Goal: Task Accomplishment & Management: Use online tool/utility

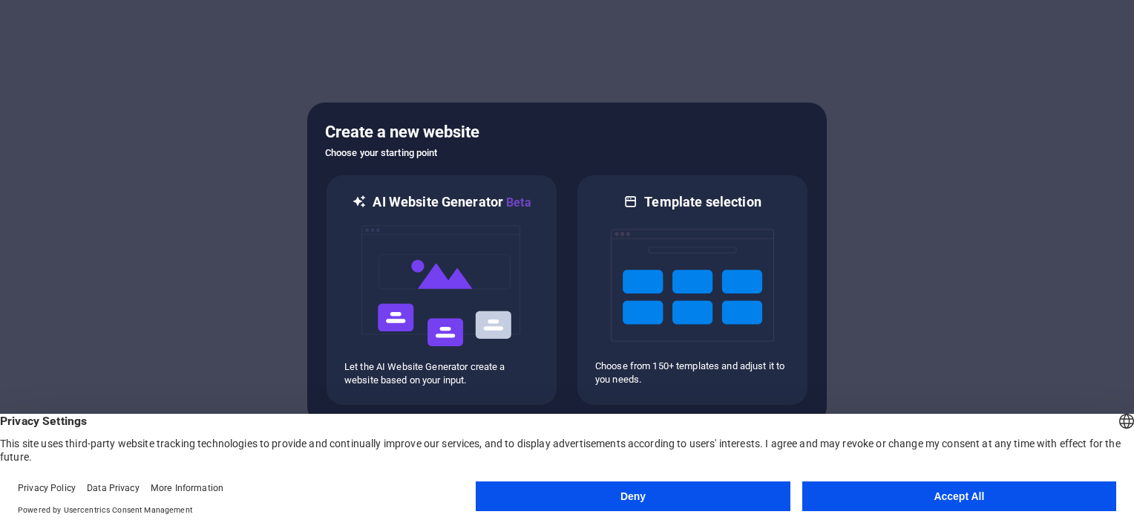
click at [572, 491] on button "Deny" at bounding box center [633, 496] width 314 height 30
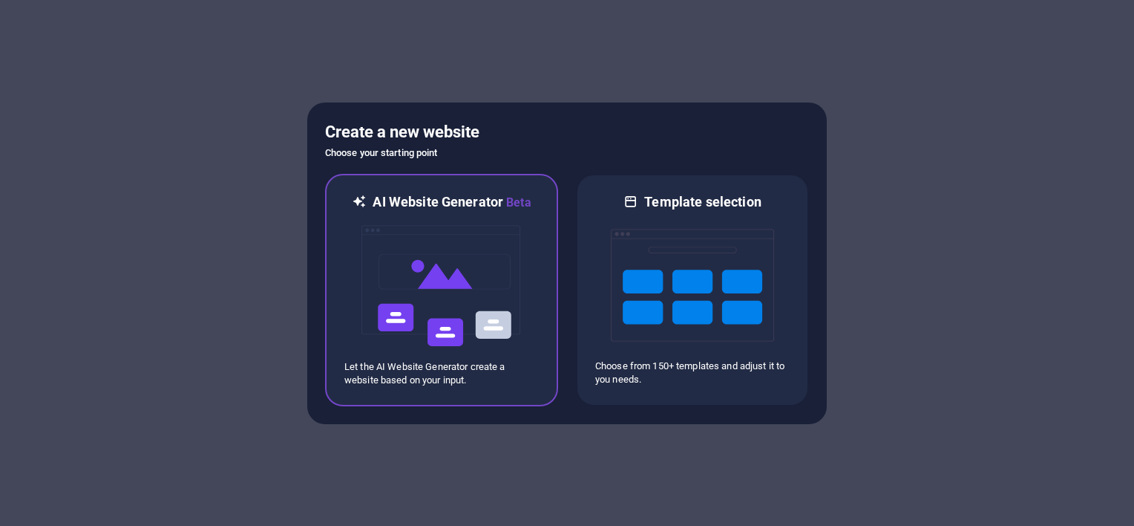
click at [457, 306] on img at bounding box center [441, 286] width 163 height 148
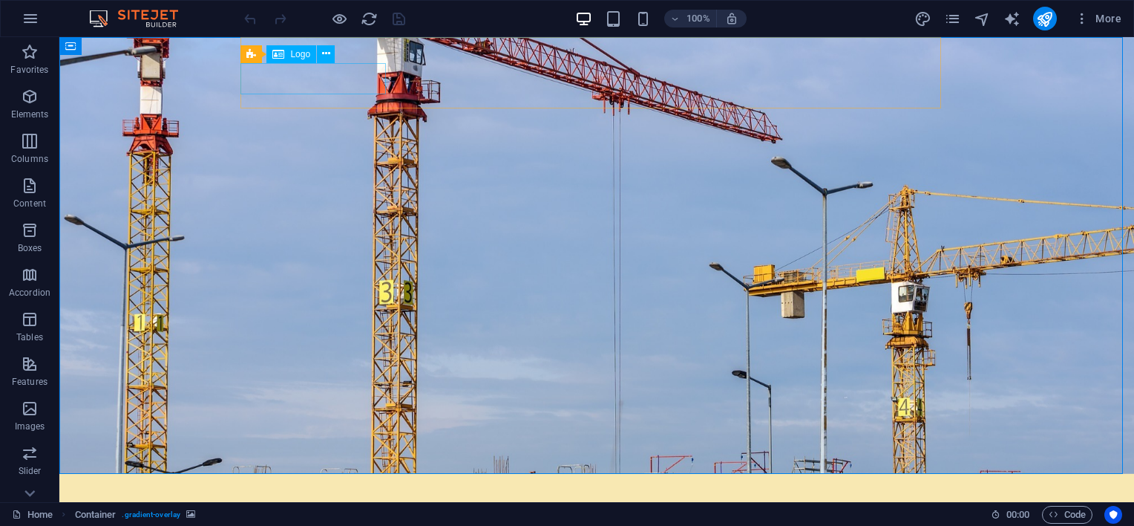
click at [291, 56] on span "Logo" at bounding box center [300, 54] width 20 height 9
click at [324, 59] on icon at bounding box center [326, 54] width 8 height 16
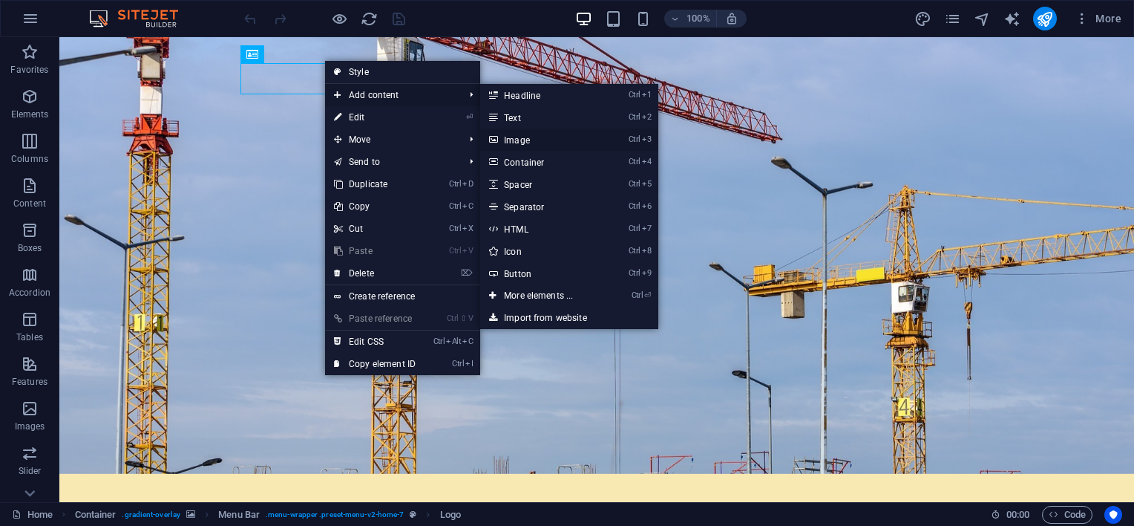
click at [539, 144] on link "Ctrl 3 Image" at bounding box center [541, 139] width 123 height 22
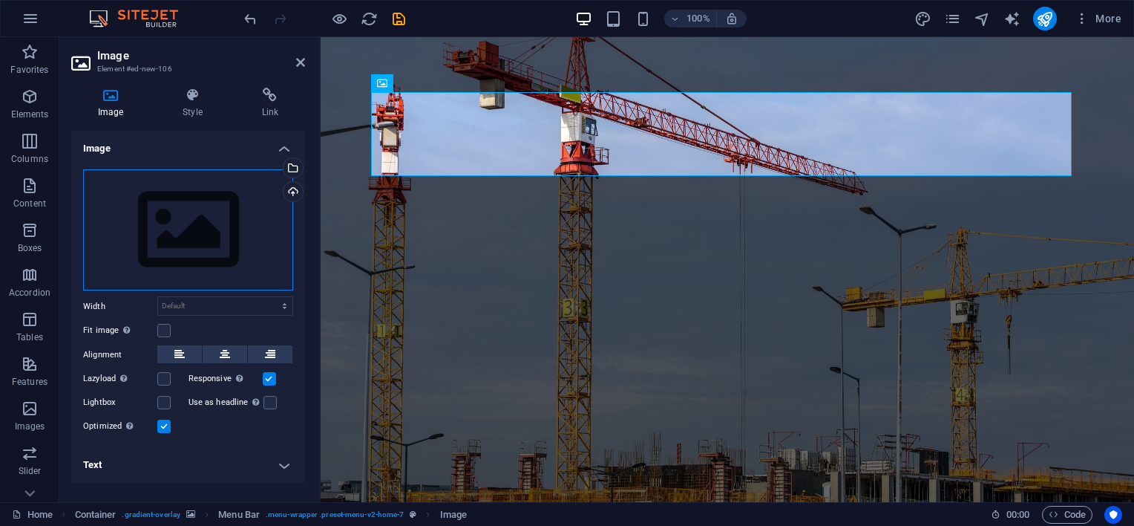
click at [182, 199] on div "Drag files here, click to choose files or select files from Files or our free s…" at bounding box center [188, 230] width 210 height 122
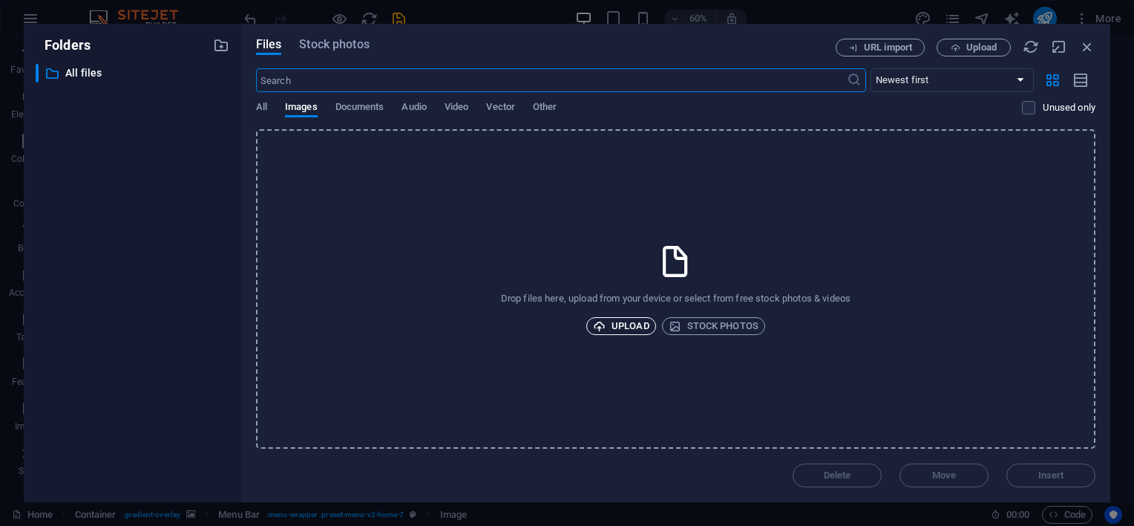
click at [621, 322] on span "Upload" at bounding box center [621, 326] width 56 height 18
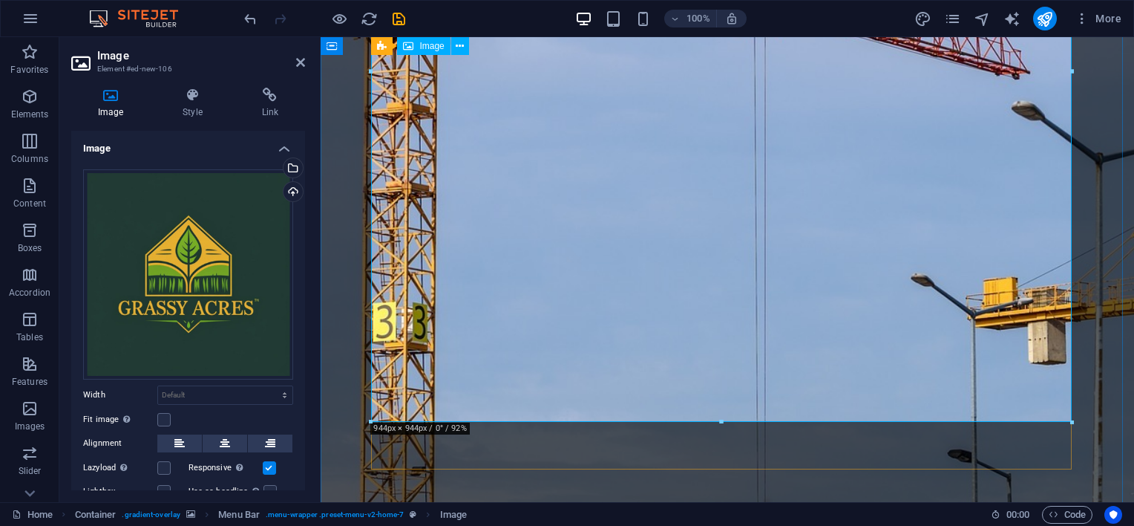
scroll to position [371, 0]
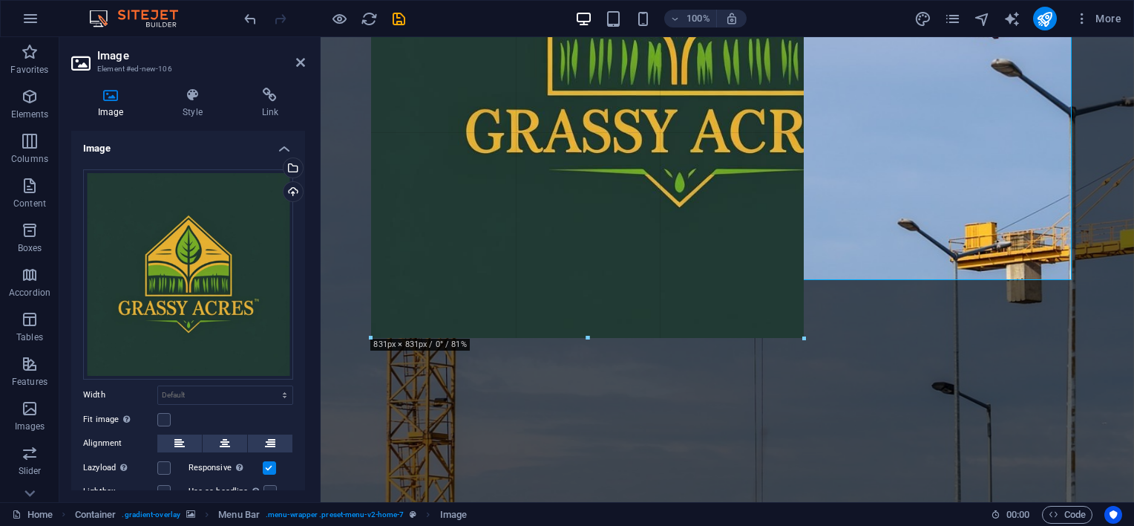
drag, startPoint x: 1074, startPoint y: 420, endPoint x: 247, endPoint y: 115, distance: 880.9
type input "608"
select select "px"
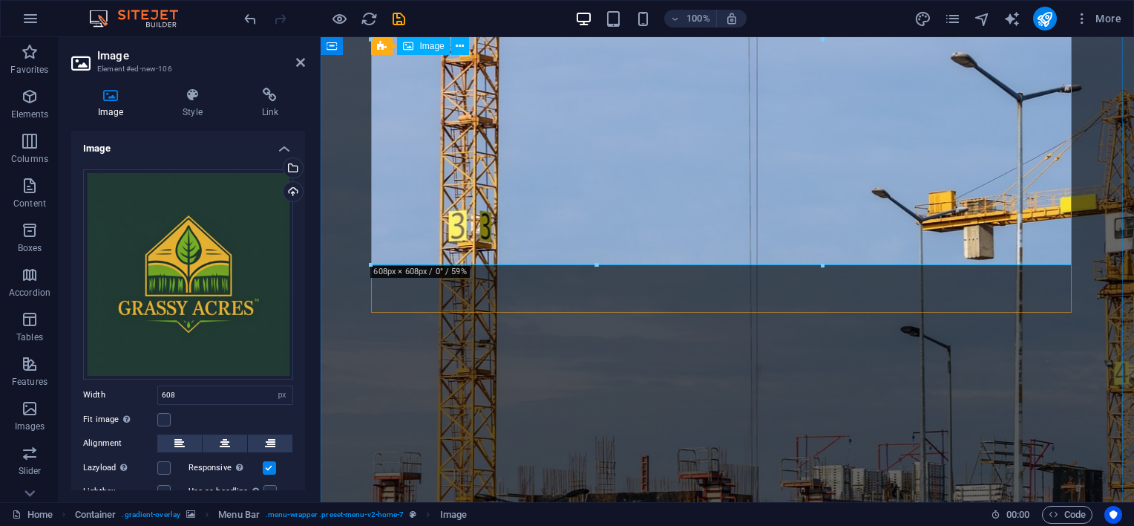
scroll to position [223, 0]
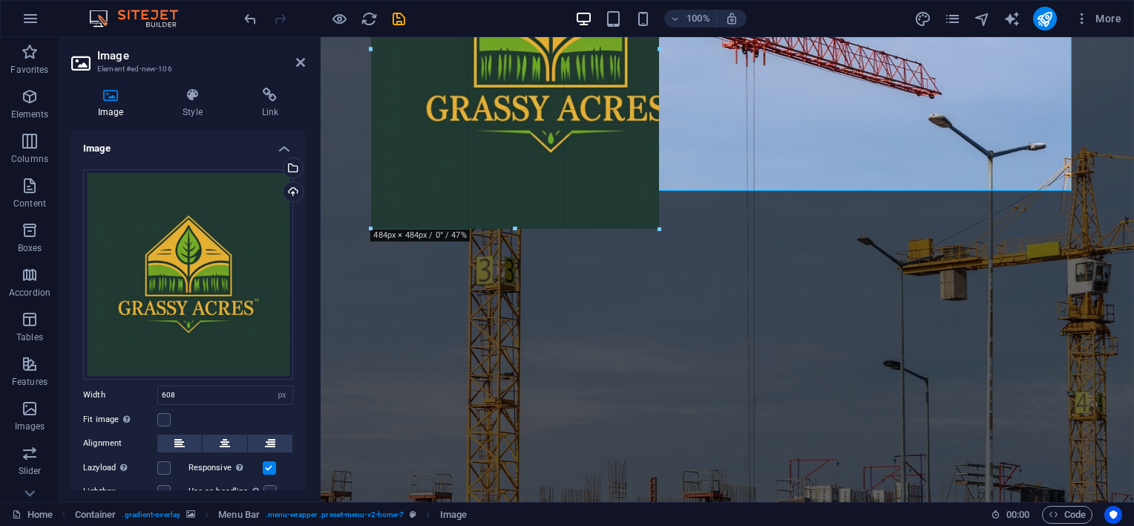
drag, startPoint x: 823, startPoint y: 321, endPoint x: 497, endPoint y: 157, distance: 365.2
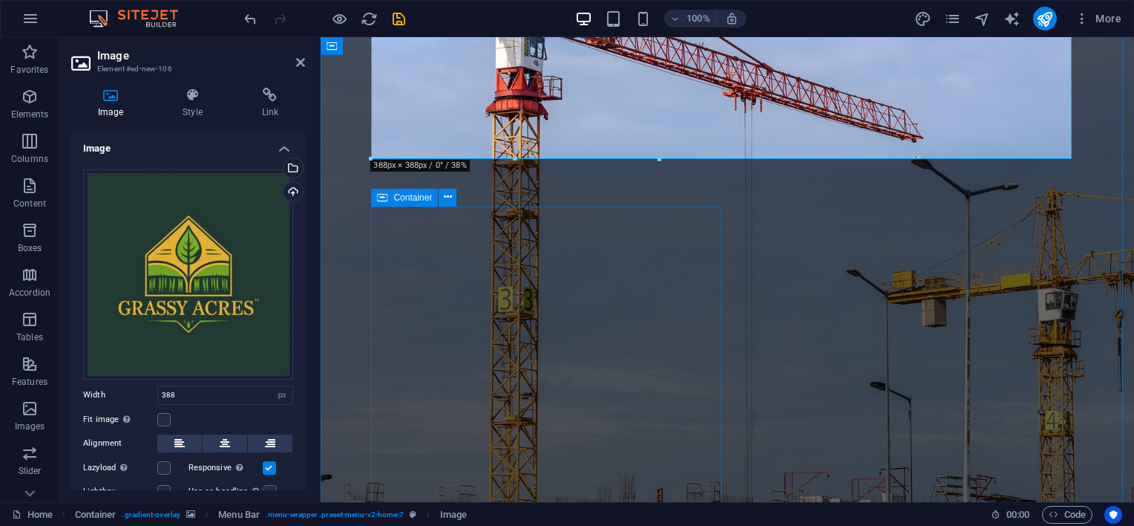
scroll to position [0, 0]
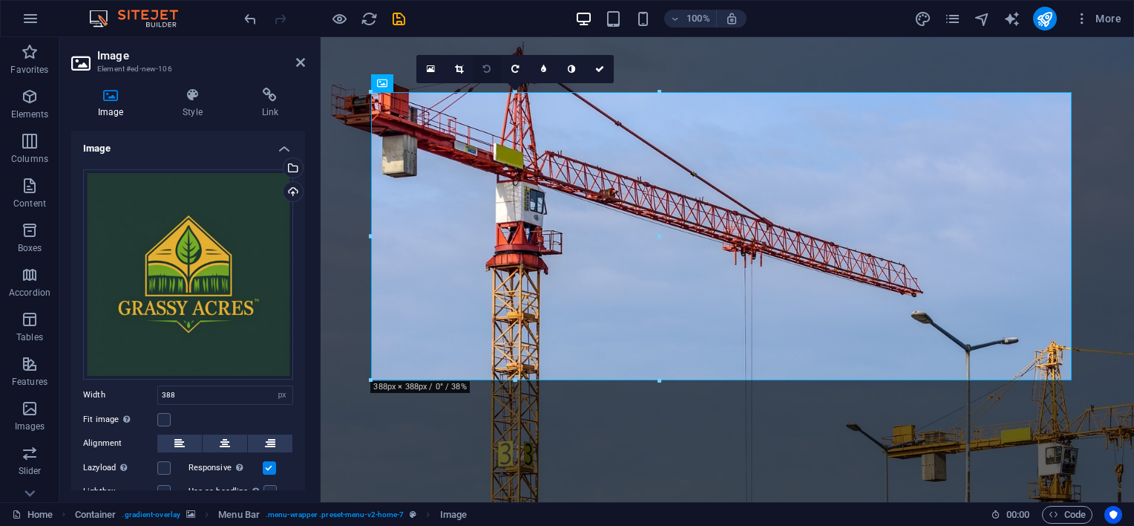
click at [490, 69] on icon at bounding box center [486, 69] width 7 height 9
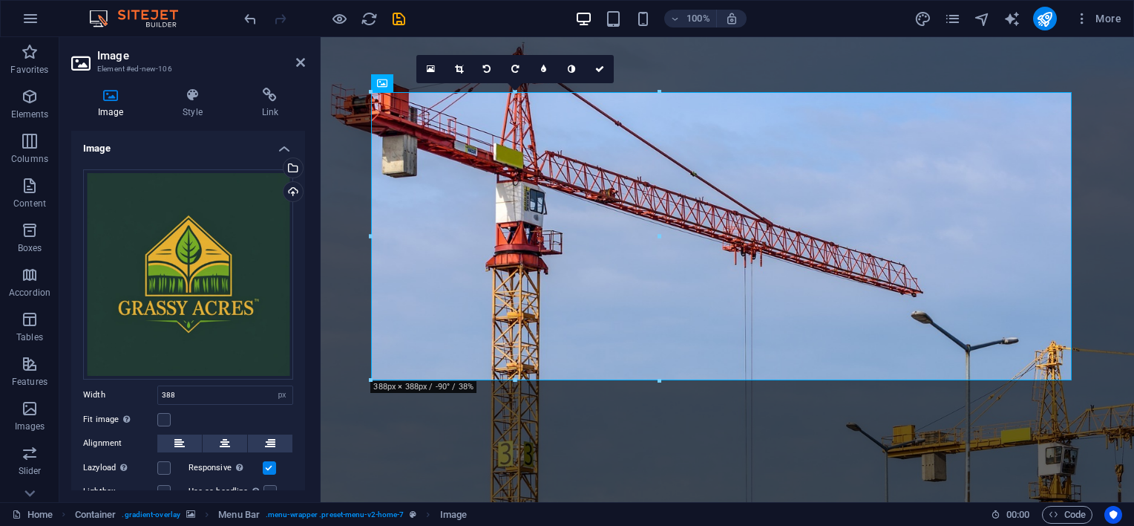
click at [490, 69] on icon at bounding box center [486, 69] width 7 height 9
click at [252, 18] on icon "undo" at bounding box center [250, 18] width 17 height 17
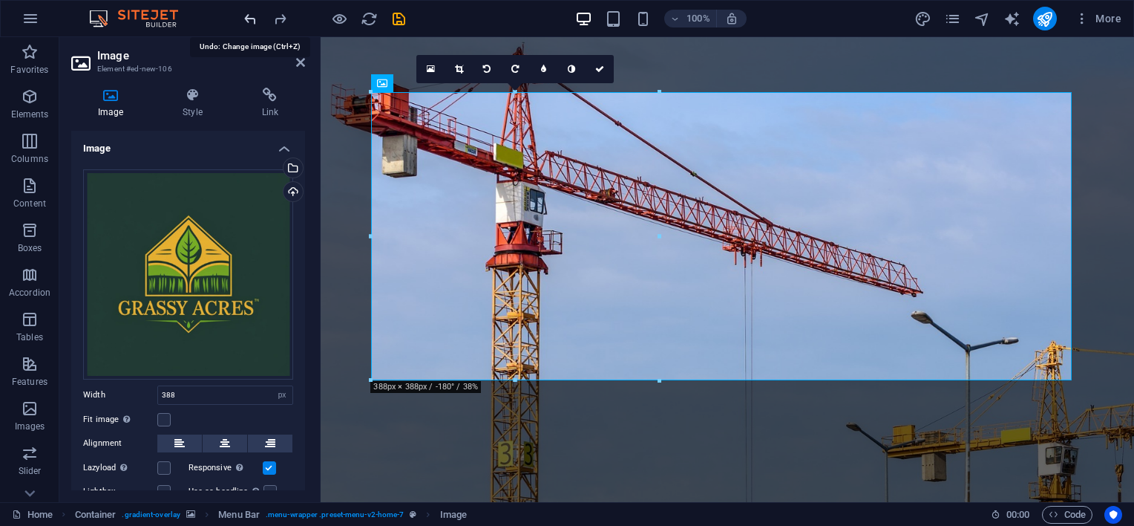
click at [252, 18] on icon "undo" at bounding box center [250, 18] width 17 height 17
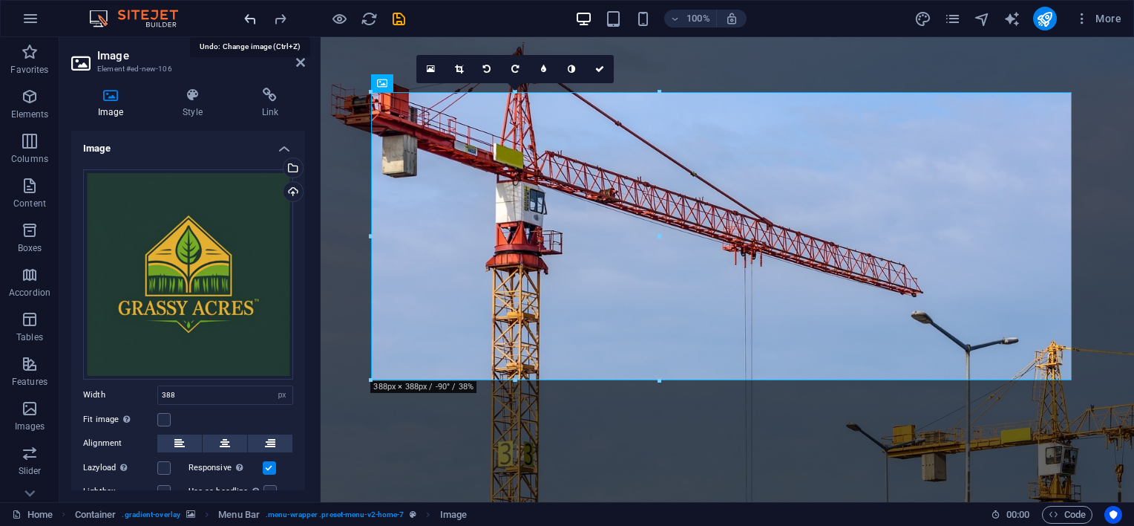
click at [252, 18] on icon "undo" at bounding box center [250, 18] width 17 height 17
type input "608"
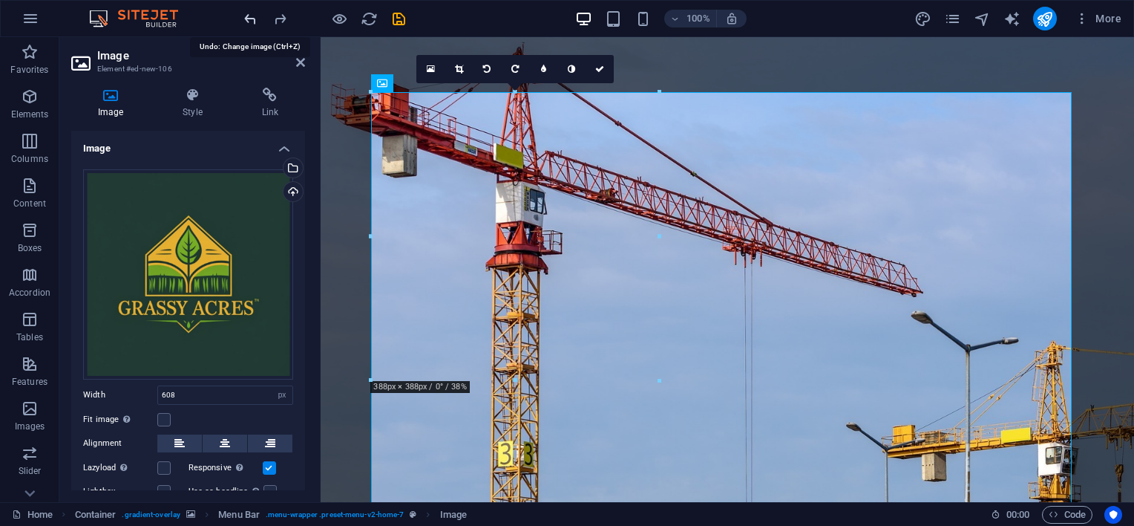
click at [252, 18] on icon "undo" at bounding box center [250, 18] width 17 height 17
select select "DISABLED_OPTION_VALUE"
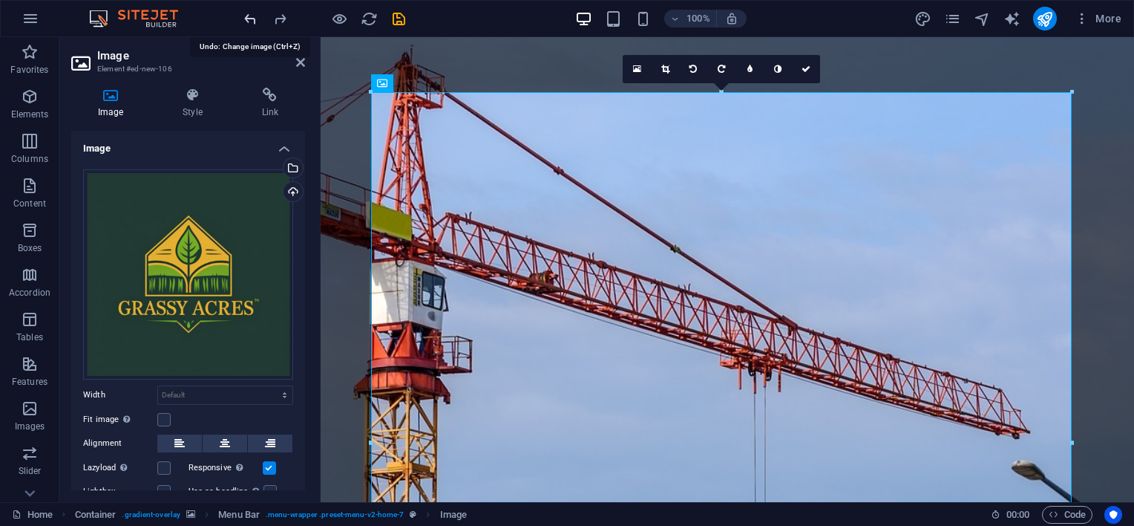
click at [252, 18] on icon "undo" at bounding box center [250, 18] width 17 height 17
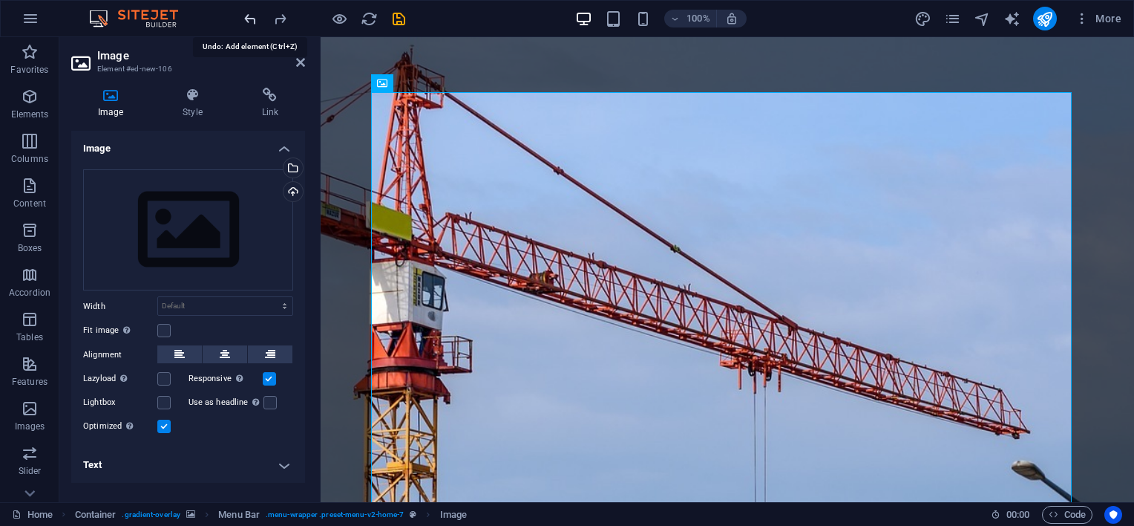
click at [252, 18] on icon "undo" at bounding box center [250, 18] width 17 height 17
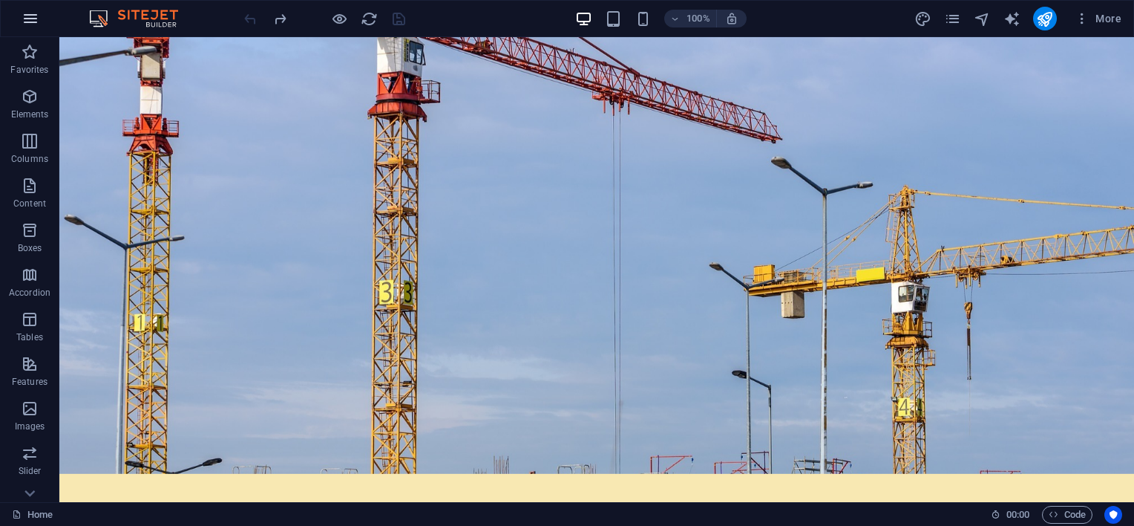
click at [39, 27] on button "button" at bounding box center [31, 19] width 36 height 36
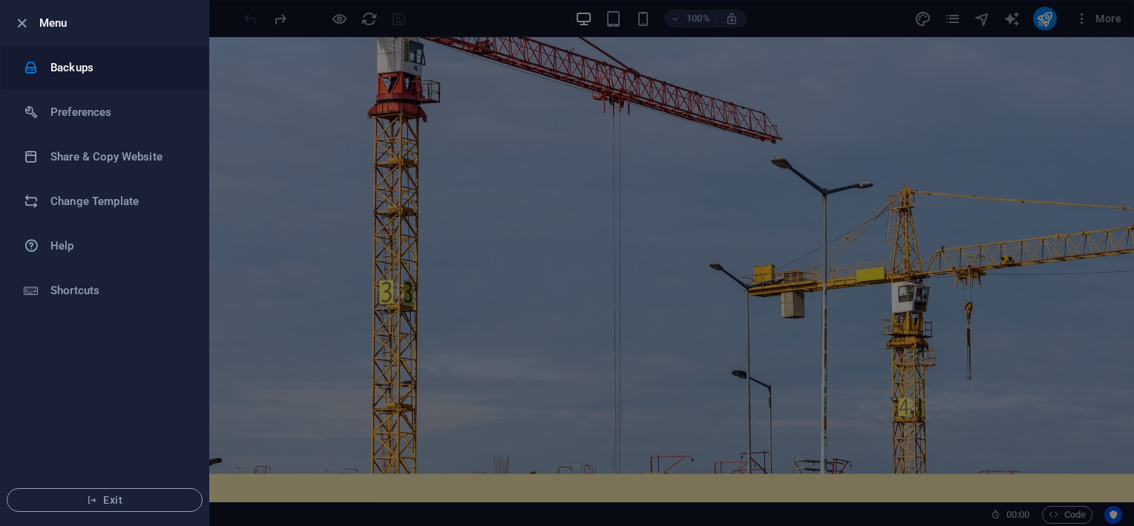
click at [87, 77] on li "Backups" at bounding box center [105, 67] width 208 height 45
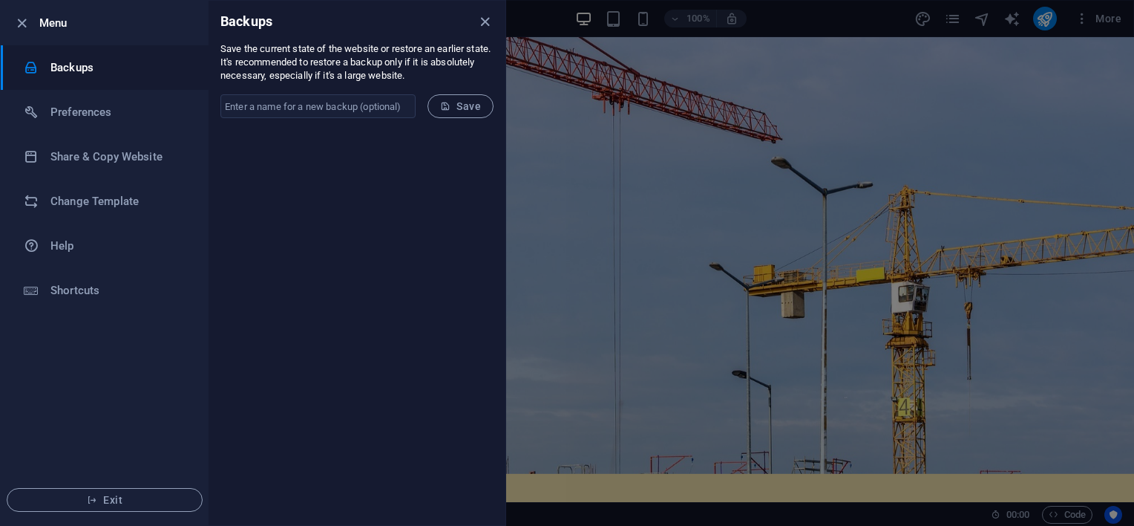
click at [544, 141] on div at bounding box center [567, 263] width 1134 height 526
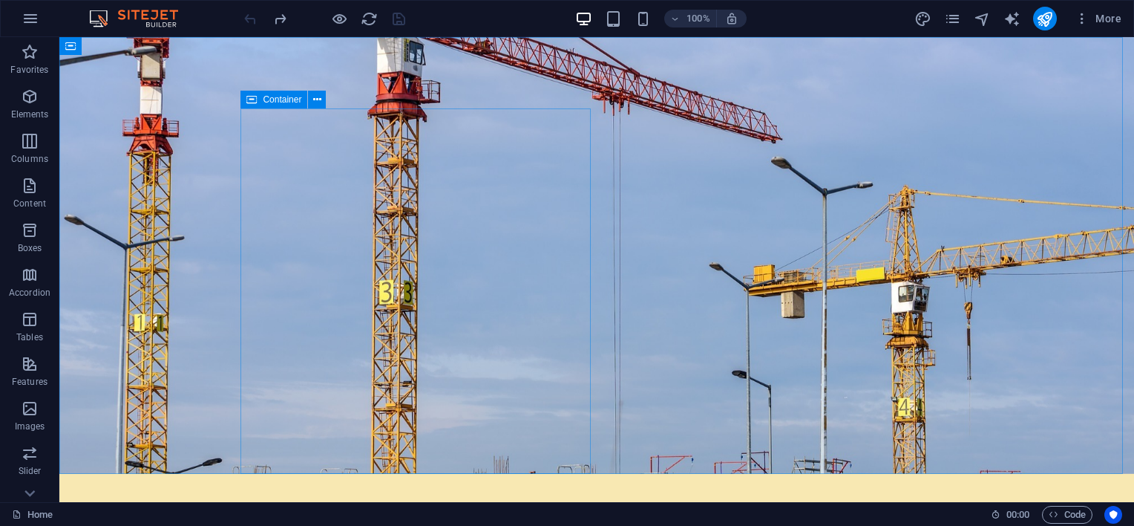
click at [275, 96] on span "Container" at bounding box center [282, 99] width 39 height 9
click at [319, 102] on icon at bounding box center [317, 100] width 8 height 16
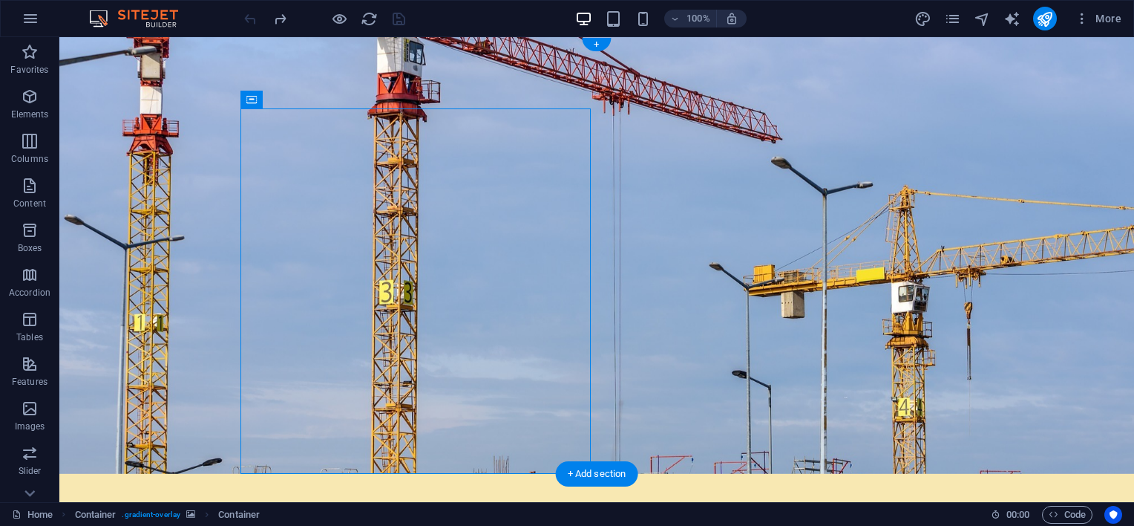
click at [624, 157] on figure at bounding box center [596, 255] width 1075 height 437
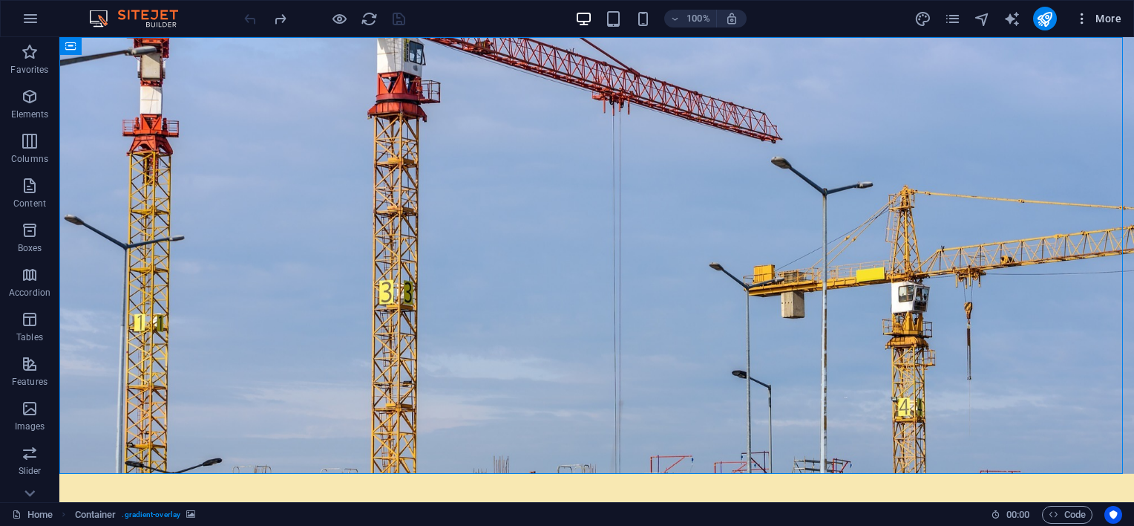
click at [1106, 18] on span "More" at bounding box center [1098, 18] width 47 height 15
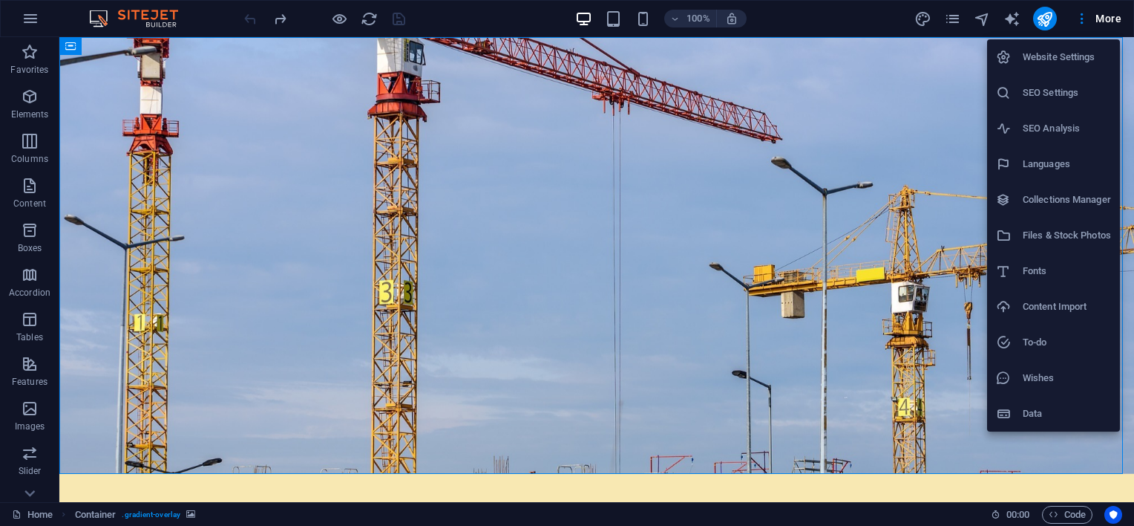
click at [1072, 231] on h6 "Files & Stock Photos" at bounding box center [1067, 235] width 88 height 18
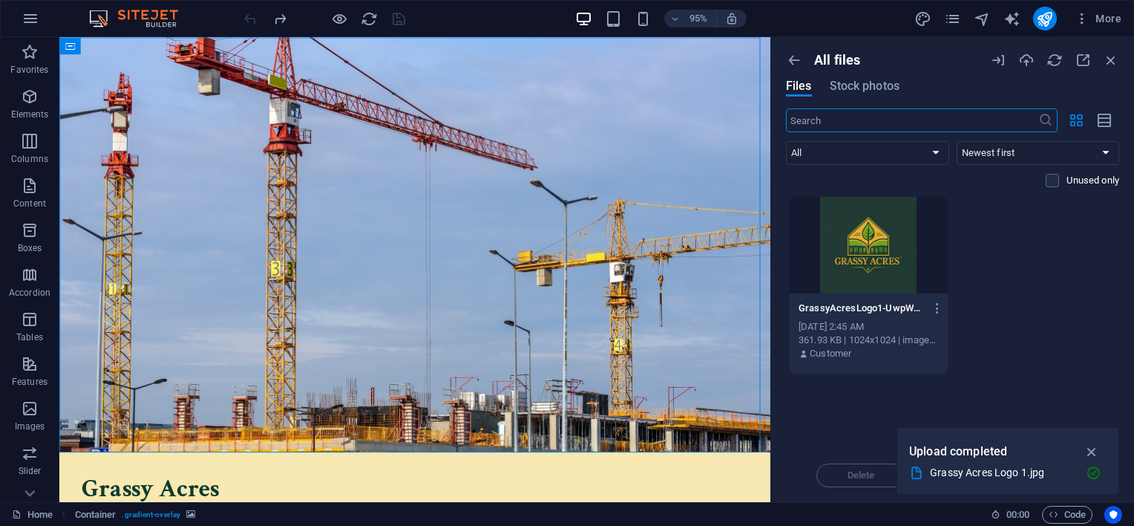
click at [1036, 255] on div "GrassyAcresLogo1-UwpWmSS3bXe0uffuygadaw.jpg GrassyAcresLogo1-UwpWmSS3bXe0uffuyg…" at bounding box center [952, 285] width 333 height 178
click at [1094, 453] on icon "button" at bounding box center [1092, 451] width 17 height 16
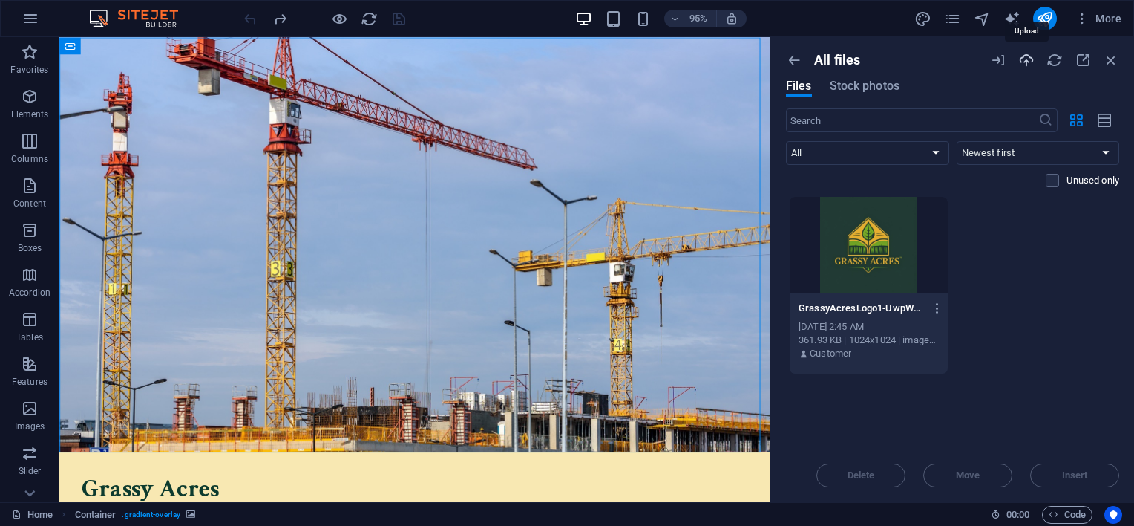
click at [1022, 56] on icon "button" at bounding box center [1027, 60] width 16 height 16
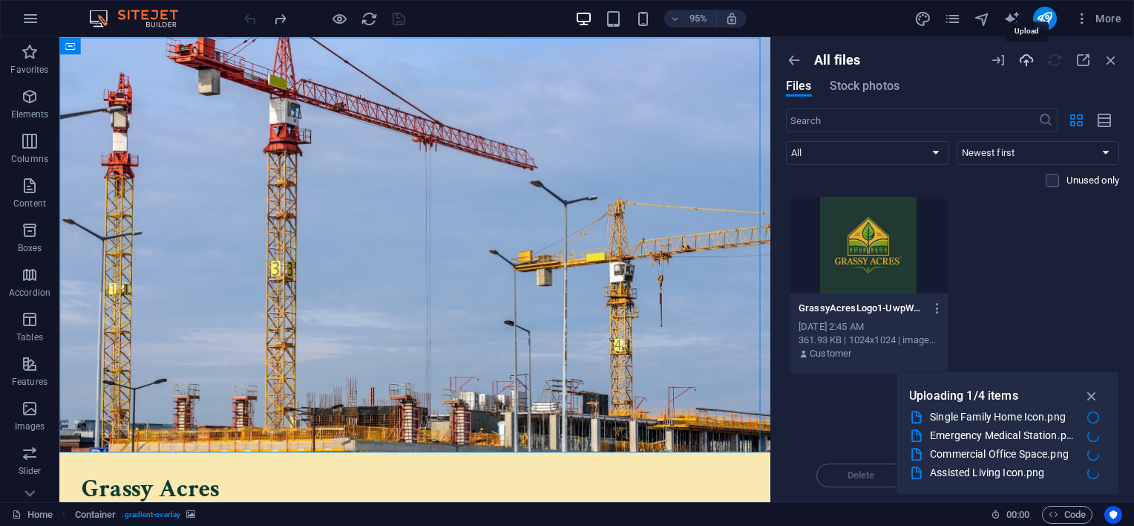
click at [1019, 63] on icon "button" at bounding box center [1027, 60] width 16 height 16
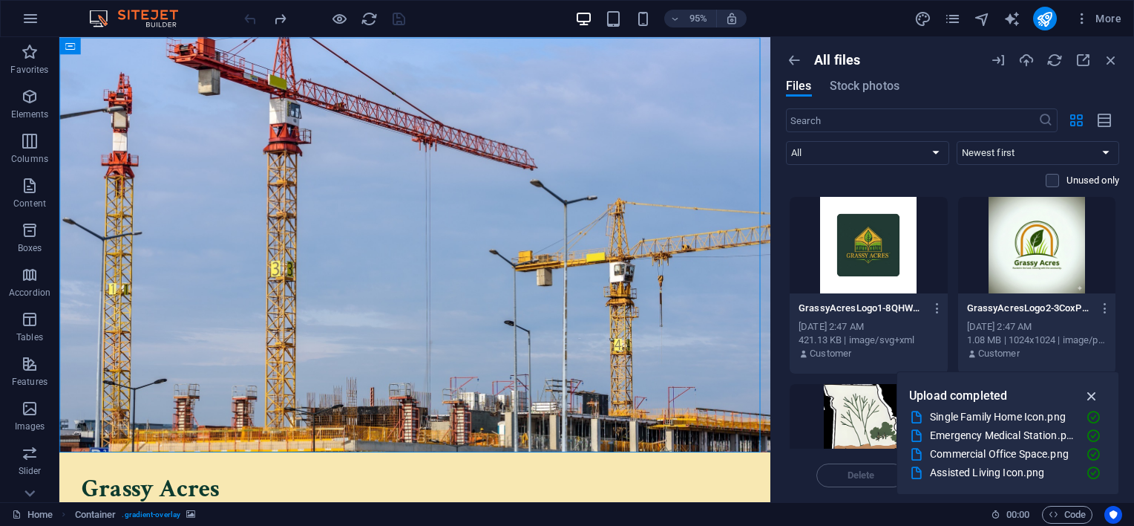
click at [1096, 395] on icon "button" at bounding box center [1092, 396] width 17 height 16
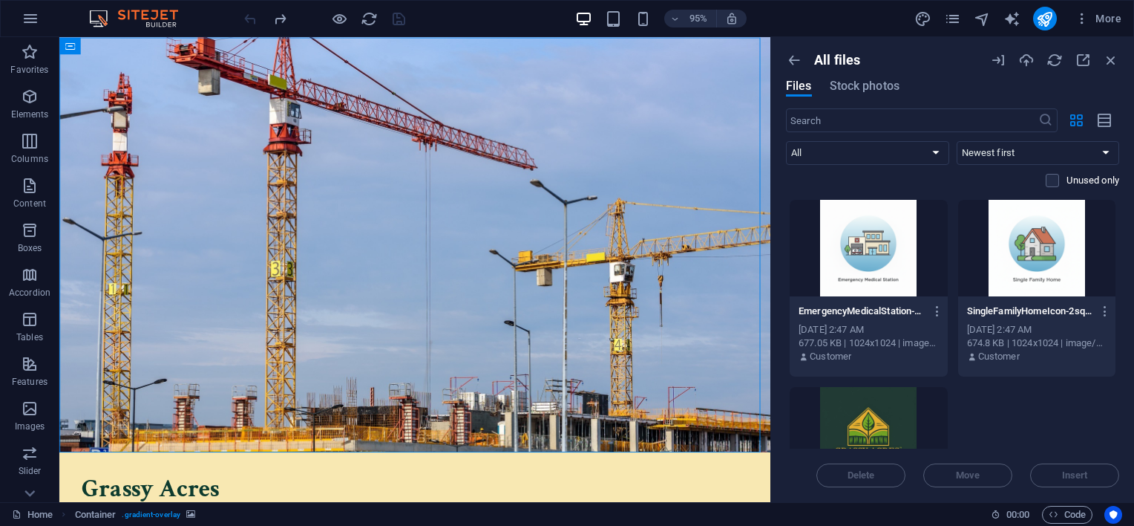
scroll to position [594, 0]
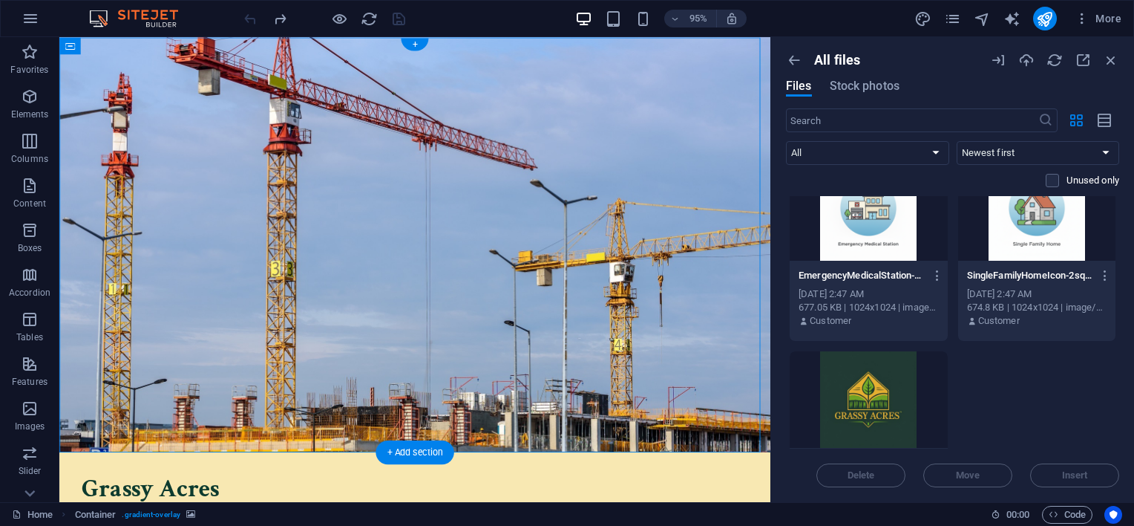
click at [673, 316] on figure at bounding box center [433, 255] width 748 height 437
click at [515, 385] on figure at bounding box center [433, 255] width 748 height 437
click at [80, 48] on div "Container" at bounding box center [91, 45] width 64 height 17
click at [71, 43] on icon at bounding box center [70, 45] width 10 height 17
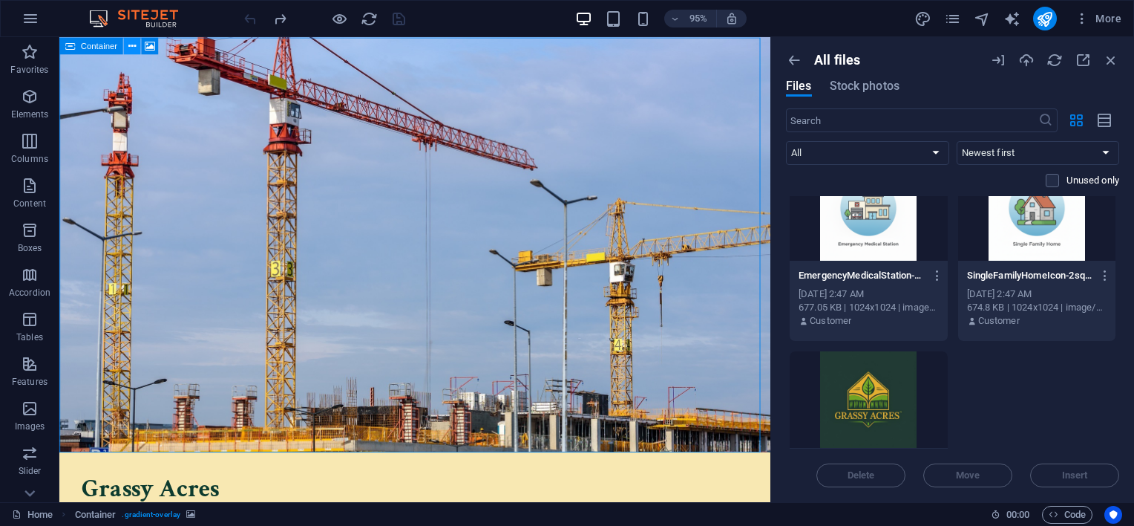
click at [130, 47] on icon at bounding box center [131, 45] width 7 height 15
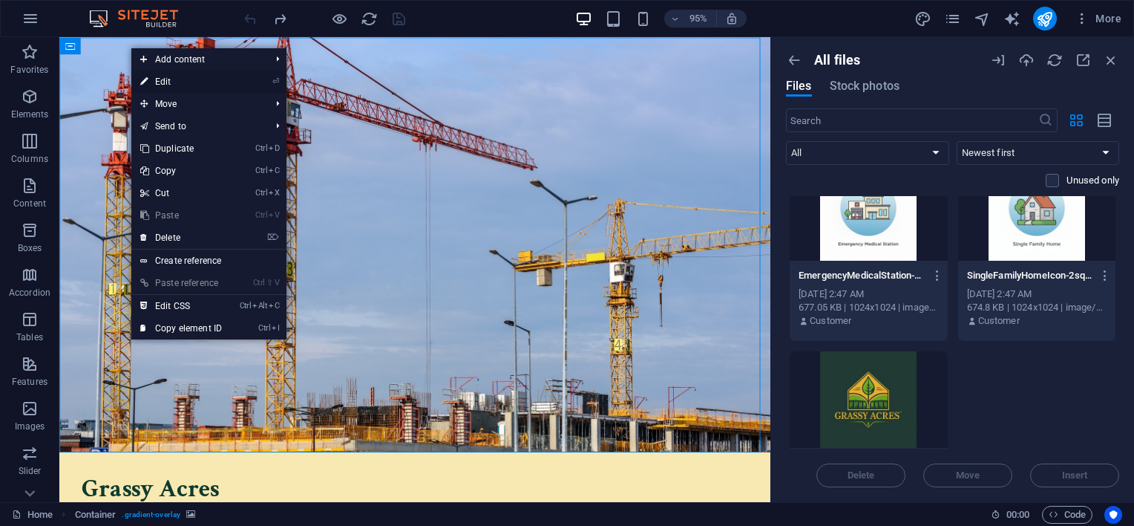
click at [205, 79] on link "⏎ Edit" at bounding box center [180, 82] width 99 height 22
select select "header"
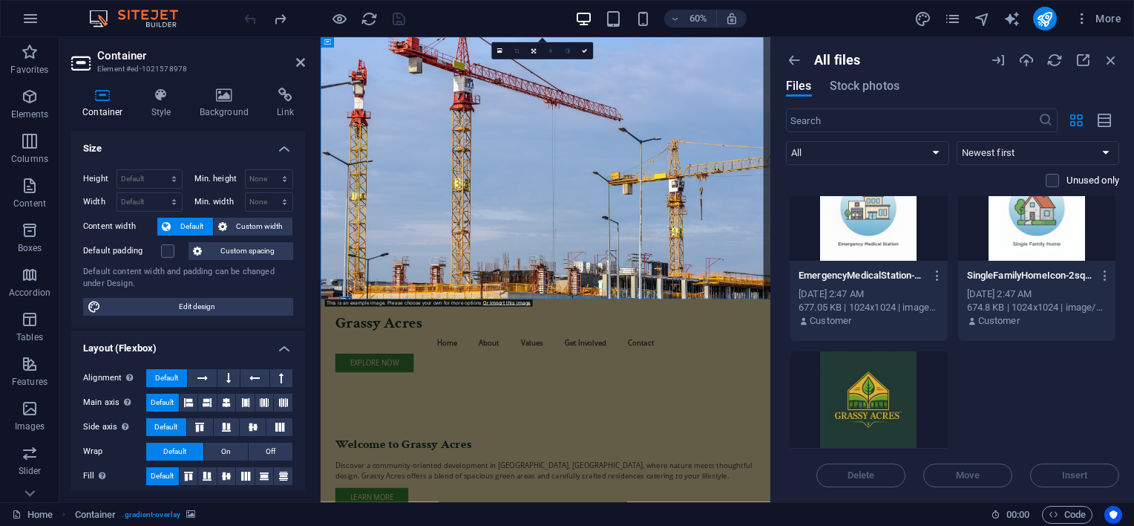
click at [898, 313] on figure at bounding box center [696, 255] width 750 height 437
click at [212, 114] on h4 "Background" at bounding box center [228, 103] width 78 height 31
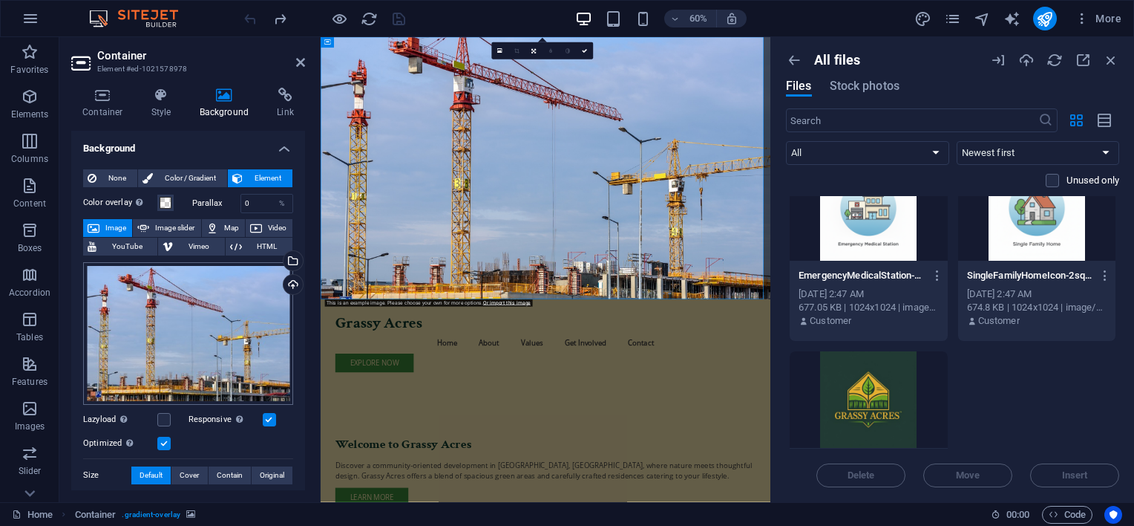
scroll to position [74, 0]
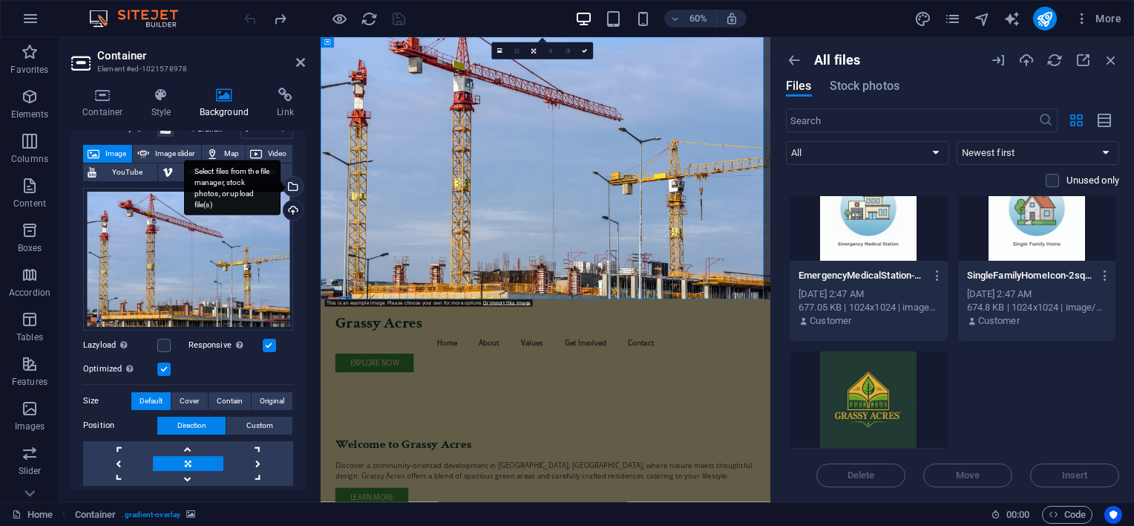
click at [281, 184] on div "Select files from the file manager, stock photos, or upload file(s)" at bounding box center [232, 188] width 97 height 56
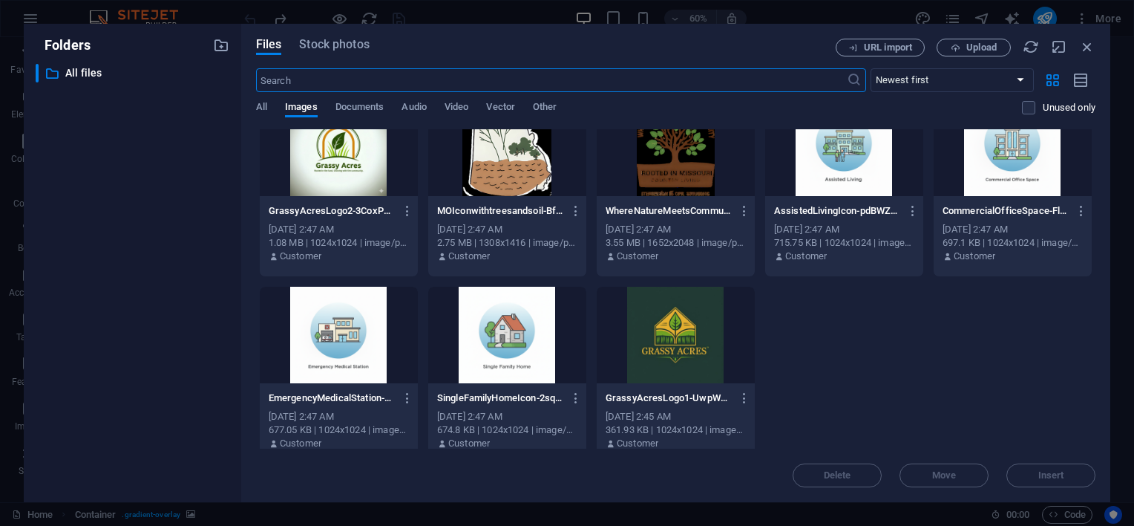
scroll to position [45, 0]
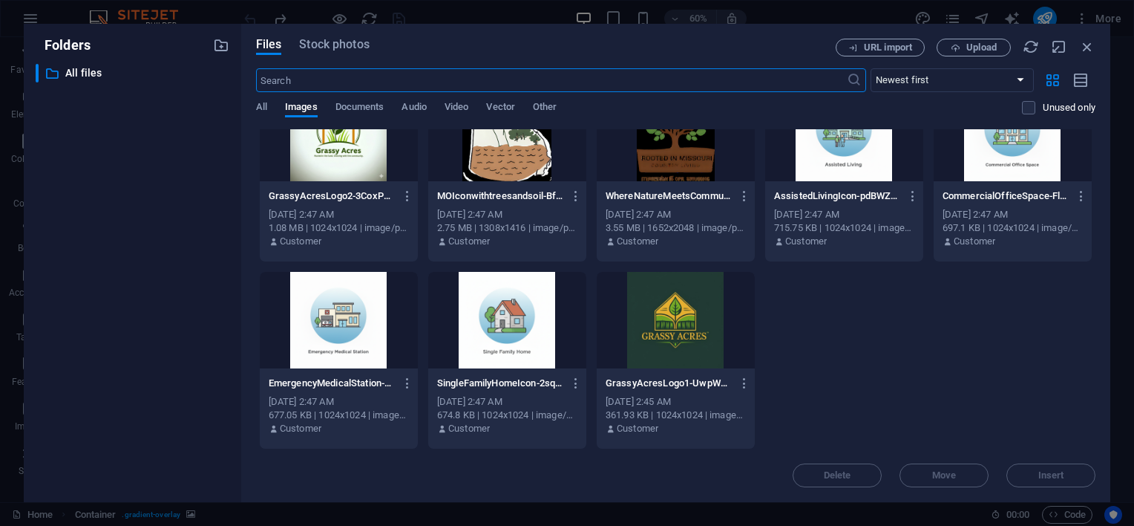
click at [692, 311] on div at bounding box center [676, 320] width 158 height 97
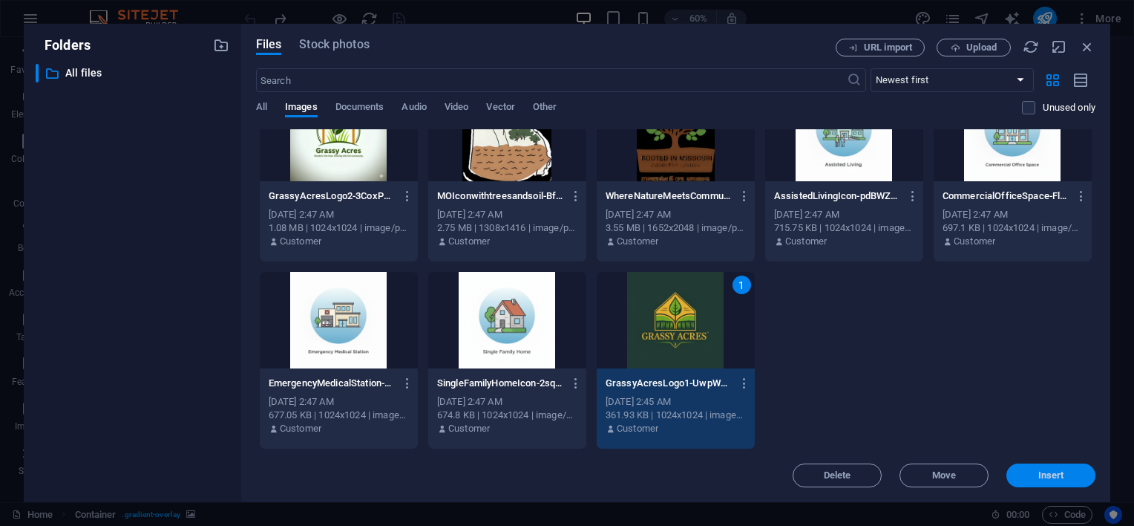
click at [1080, 474] on span "Insert" at bounding box center [1051, 475] width 77 height 9
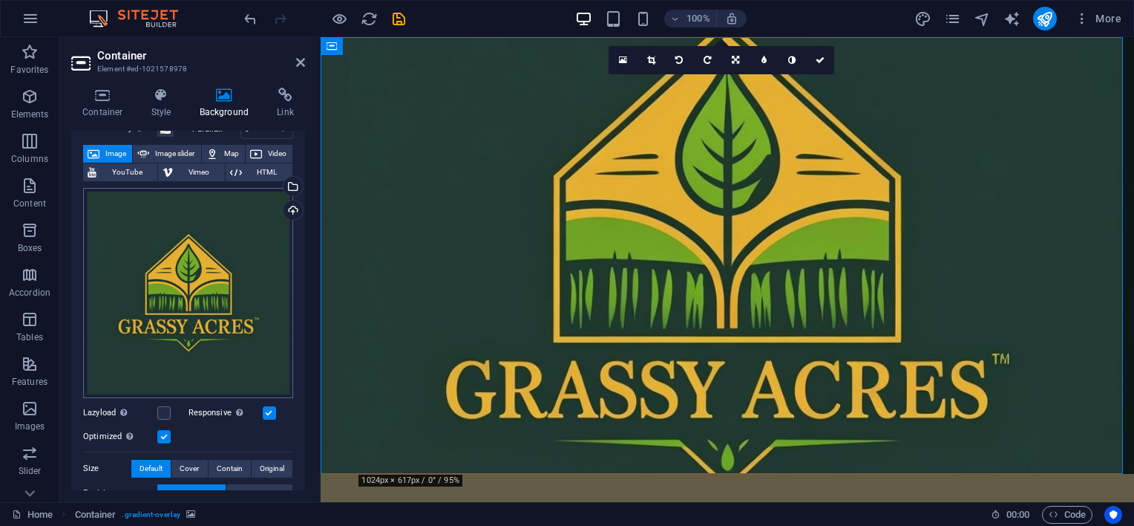
scroll to position [148, 0]
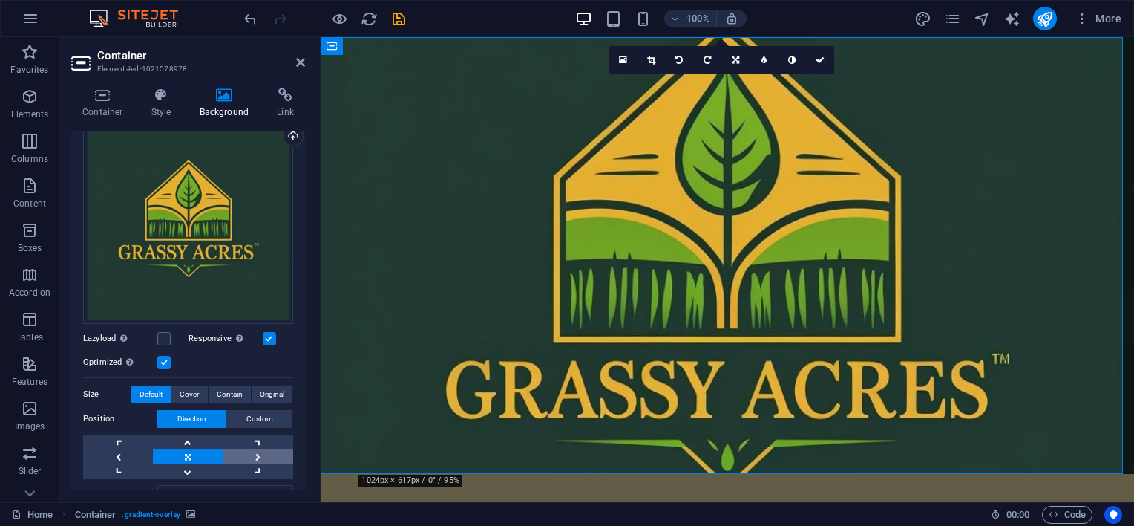
click at [255, 453] on link at bounding box center [258, 456] width 70 height 15
click at [134, 454] on link at bounding box center [118, 456] width 70 height 15
click at [177, 452] on link at bounding box center [188, 456] width 70 height 15
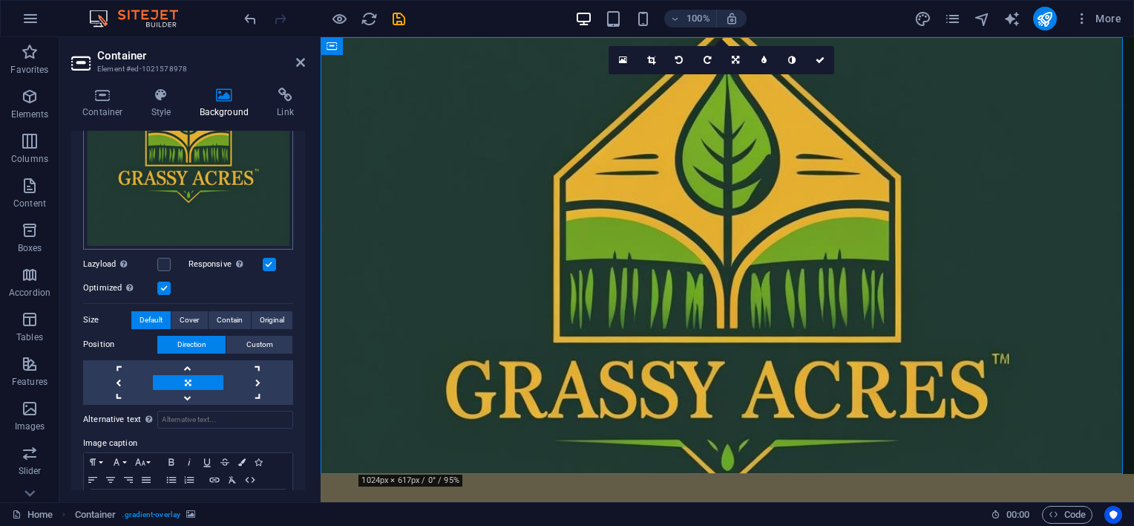
scroll to position [276, 0]
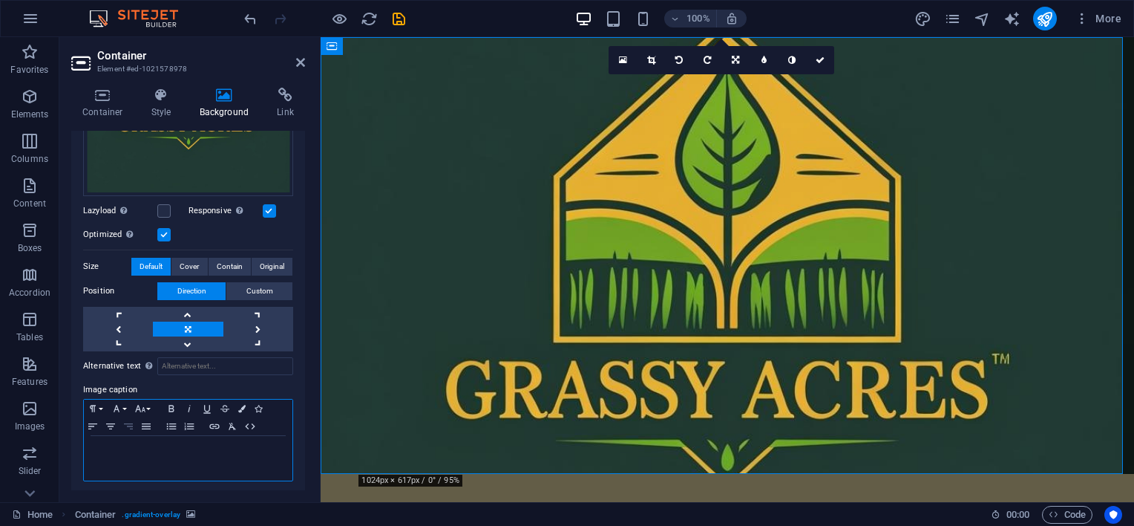
click at [126, 422] on icon "button" at bounding box center [129, 426] width 18 height 12
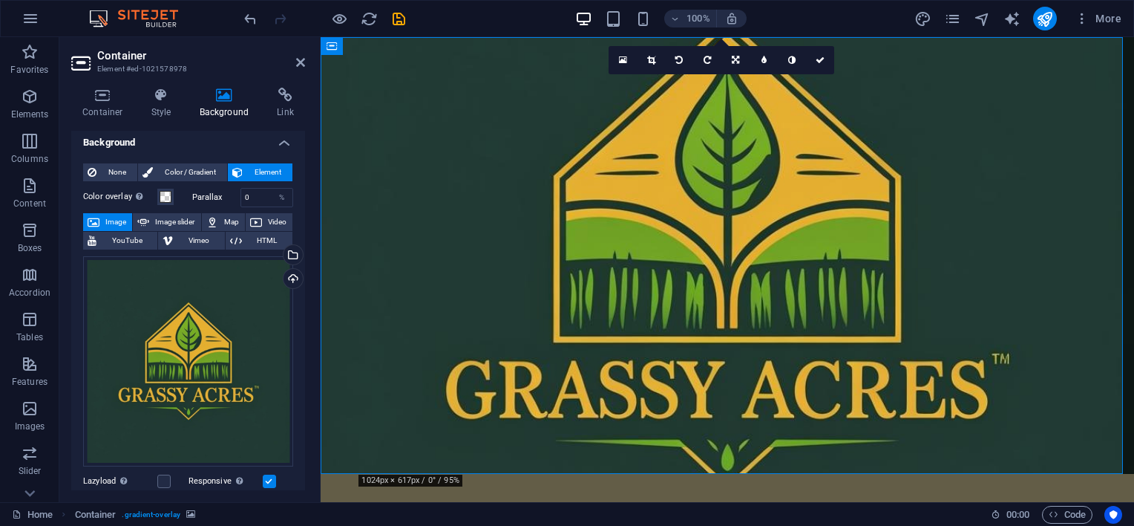
scroll to position [0, 0]
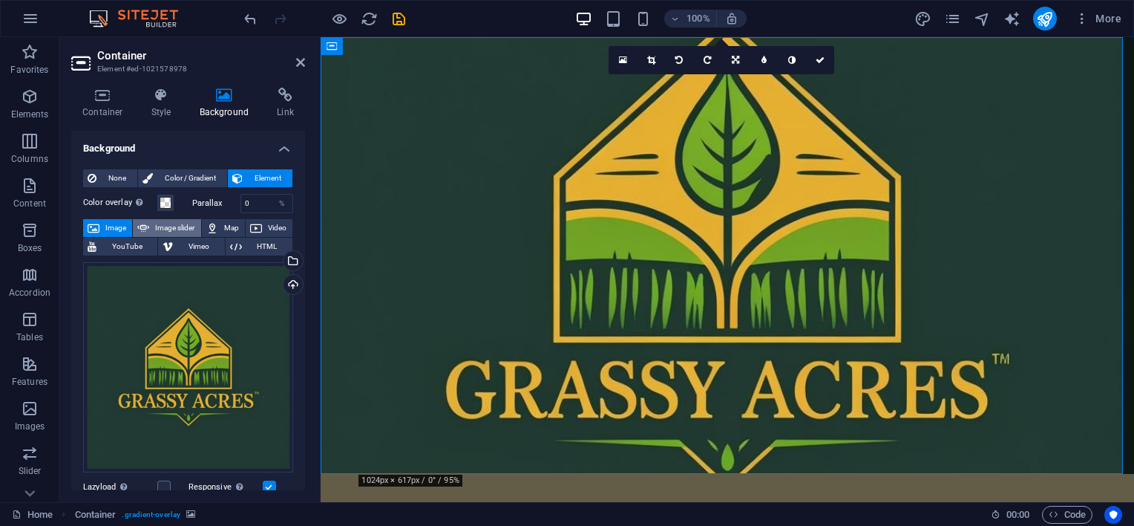
click at [182, 226] on span "Image slider" at bounding box center [175, 228] width 42 height 18
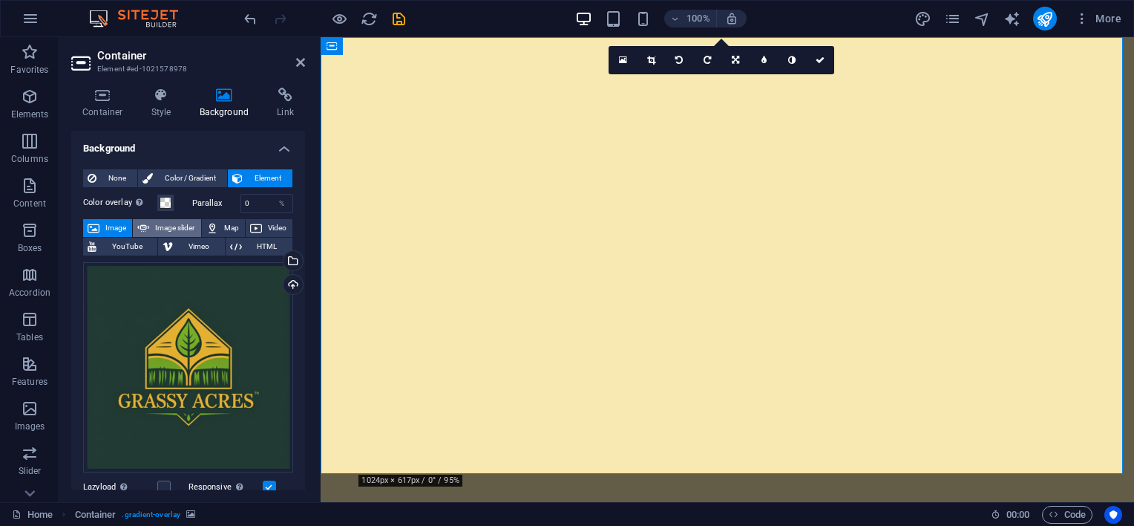
select select "ms"
select select "s"
select select "progressive"
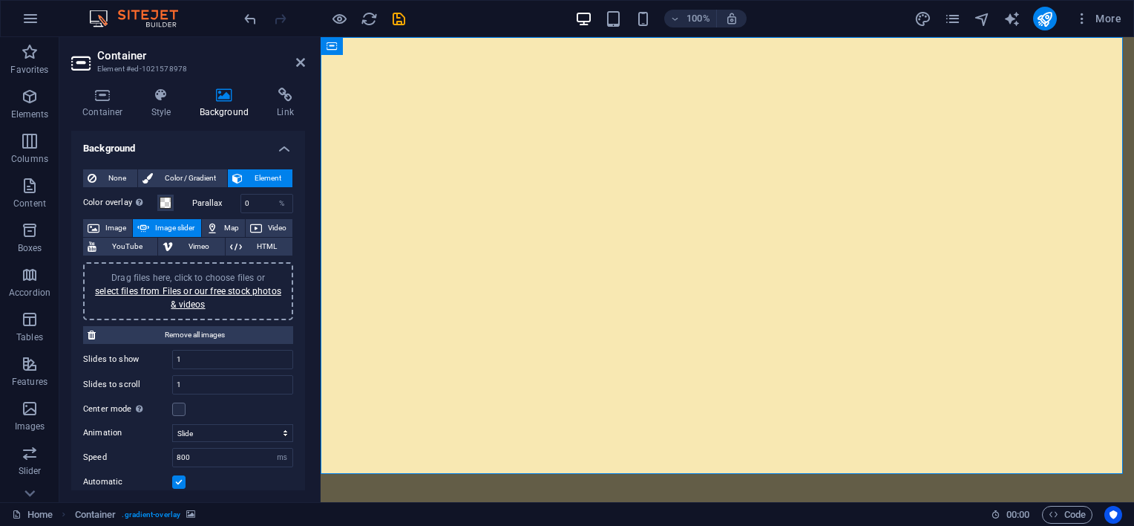
click at [156, 272] on span "Drag files here, click to choose files or select files from Files or our free s…" at bounding box center [188, 290] width 186 height 37
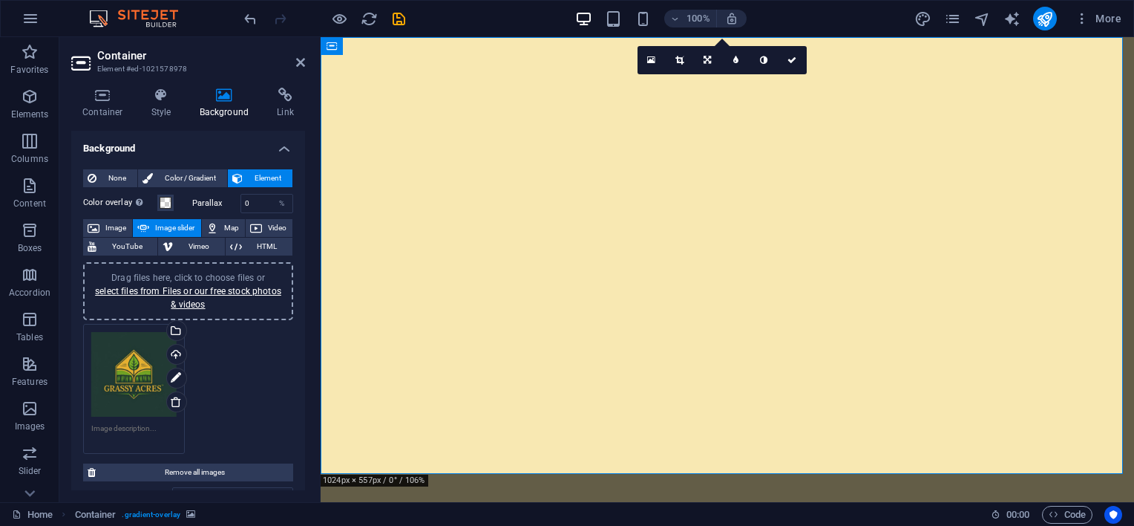
drag, startPoint x: 863, startPoint y: 285, endPoint x: 900, endPoint y: 281, distance: 36.7
click at [900, 37] on img "1/1" at bounding box center [722, 37] width 803 height 0
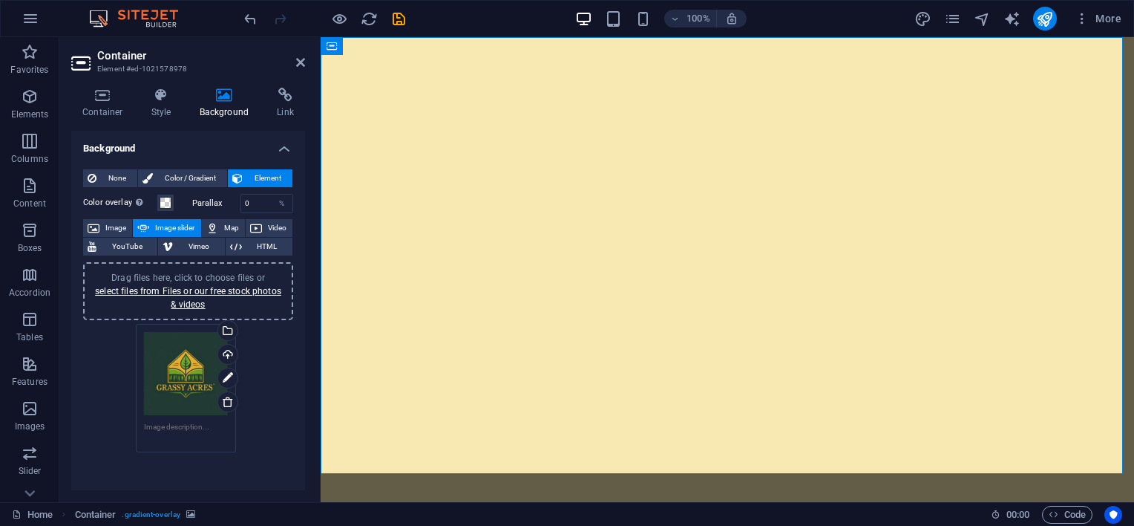
drag, startPoint x: 131, startPoint y: 383, endPoint x: 184, endPoint y: 383, distance: 52.7
drag, startPoint x: 151, startPoint y: 384, endPoint x: 221, endPoint y: 381, distance: 69.9
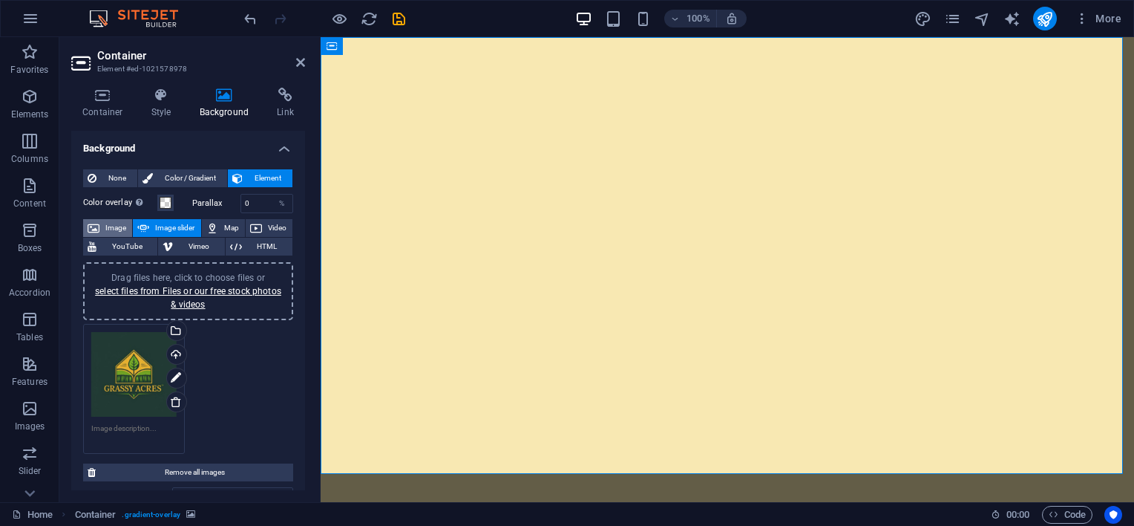
click at [111, 223] on span "Image" at bounding box center [116, 228] width 24 height 18
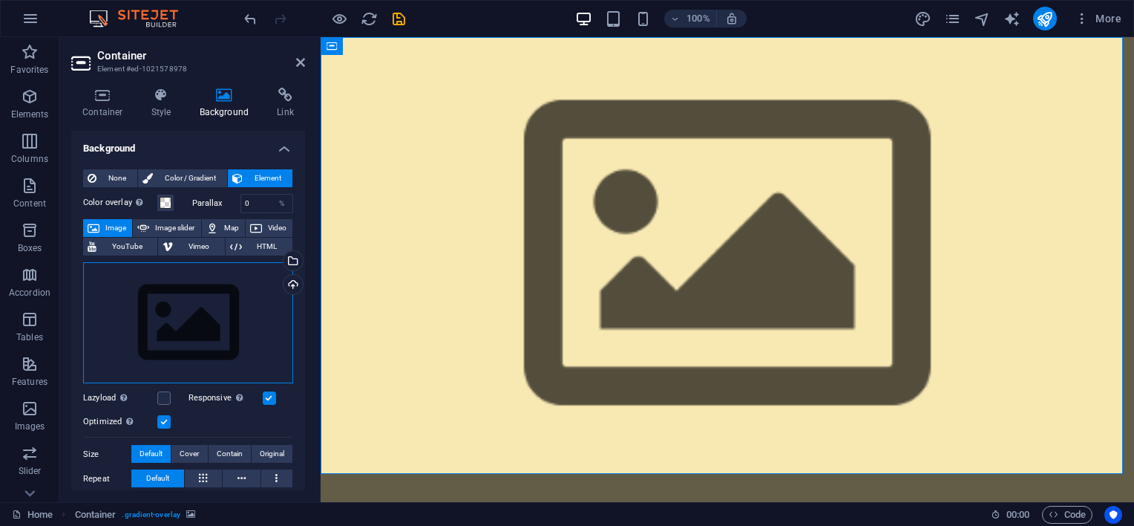
click at [174, 297] on div "Drag files here, click to choose files or select files from Files or our free s…" at bounding box center [188, 323] width 210 height 122
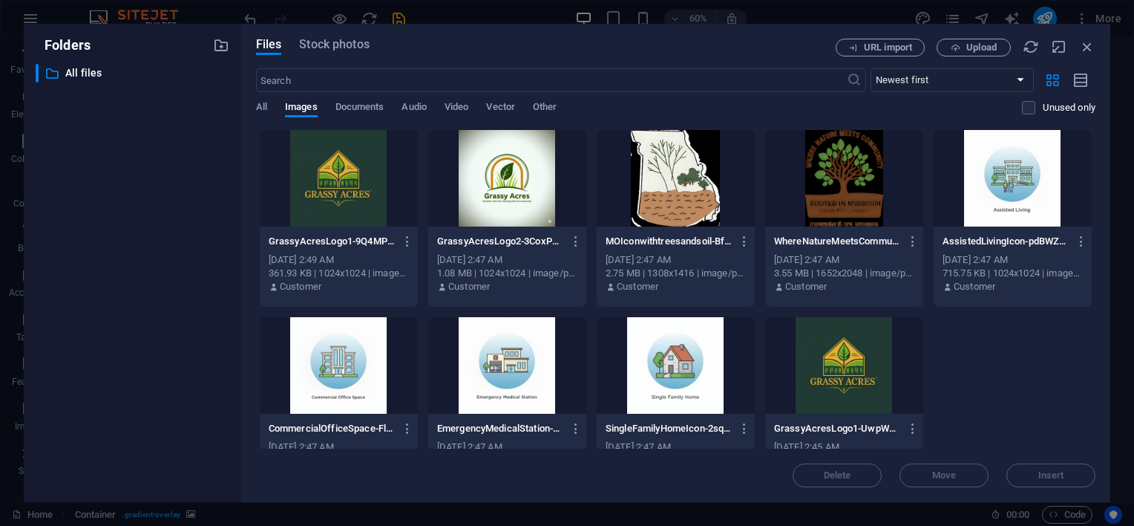
click at [332, 214] on div at bounding box center [339, 178] width 158 height 97
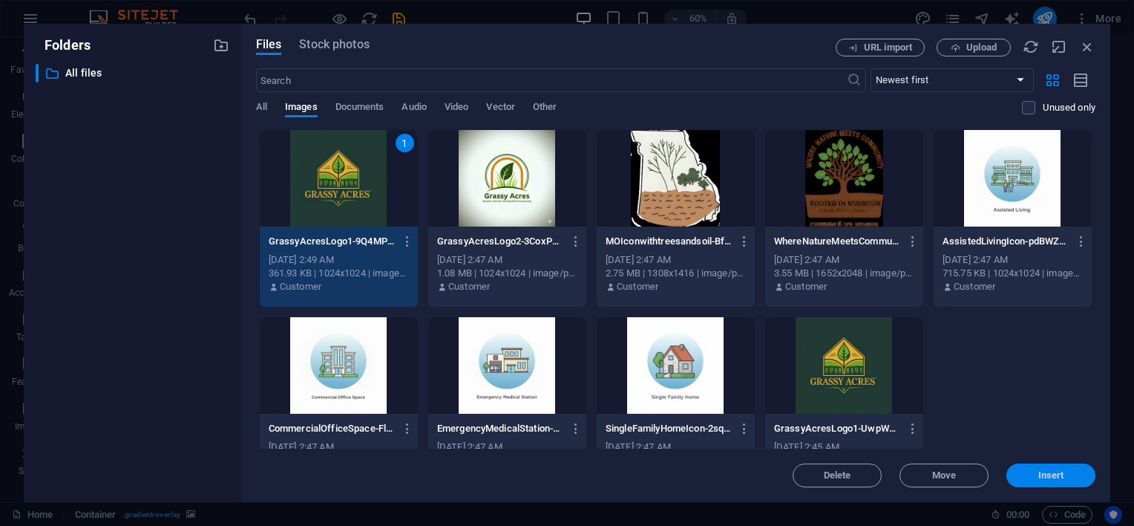
drag, startPoint x: 1068, startPoint y: 475, endPoint x: 423, endPoint y: 318, distance: 663.4
click at [1068, 475] on span "Insert" at bounding box center [1051, 475] width 77 height 9
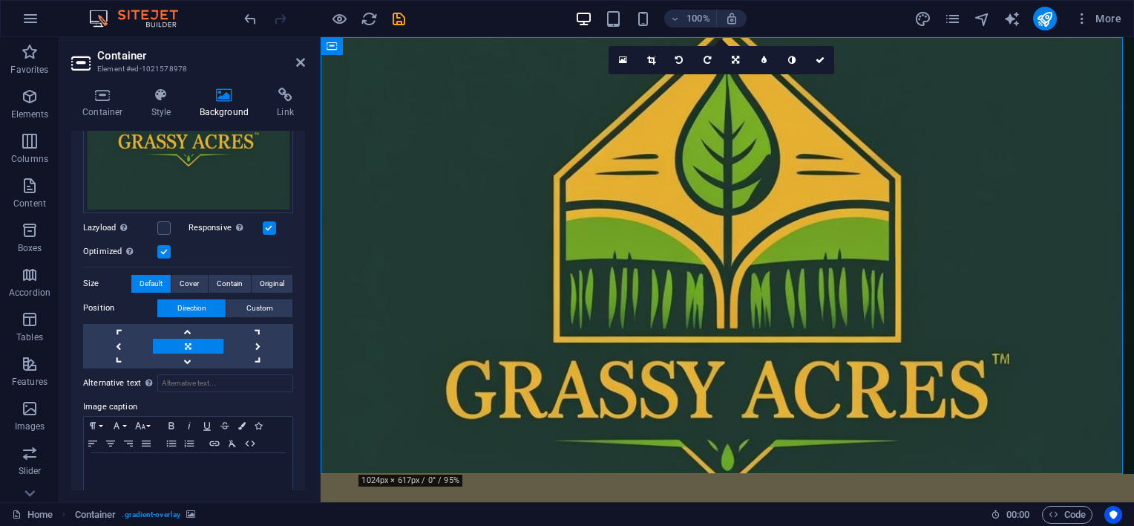
scroll to position [276, 0]
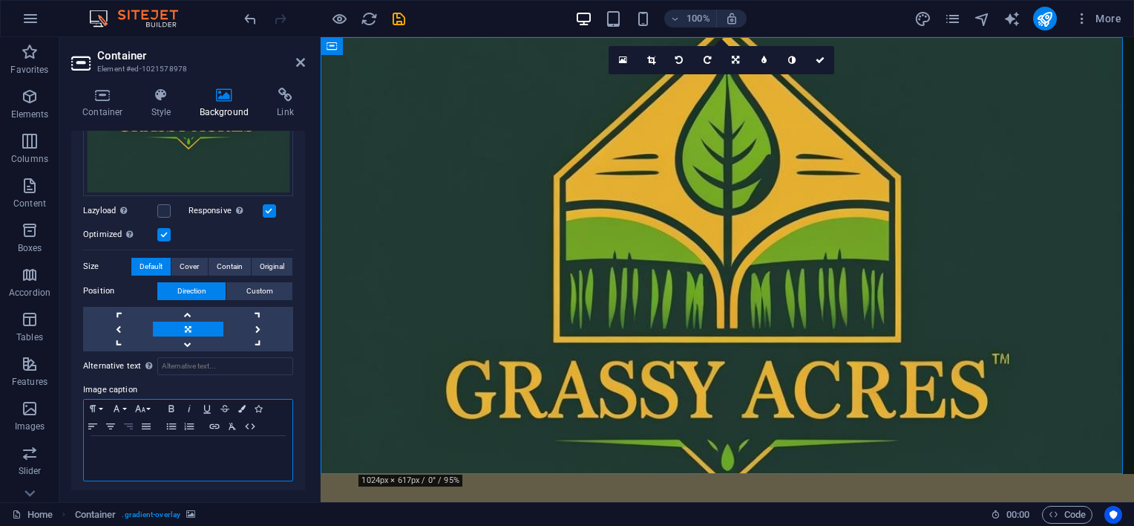
click at [134, 426] on icon "button" at bounding box center [129, 426] width 18 height 12
click at [252, 424] on icon "button" at bounding box center [250, 426] width 18 height 12
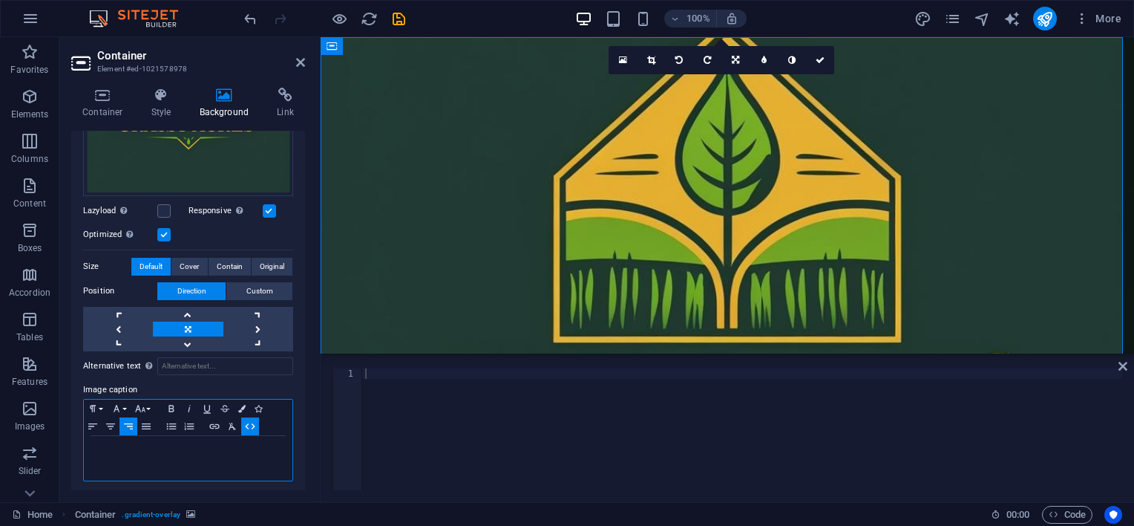
click at [252, 424] on icon "button" at bounding box center [250, 426] width 18 height 12
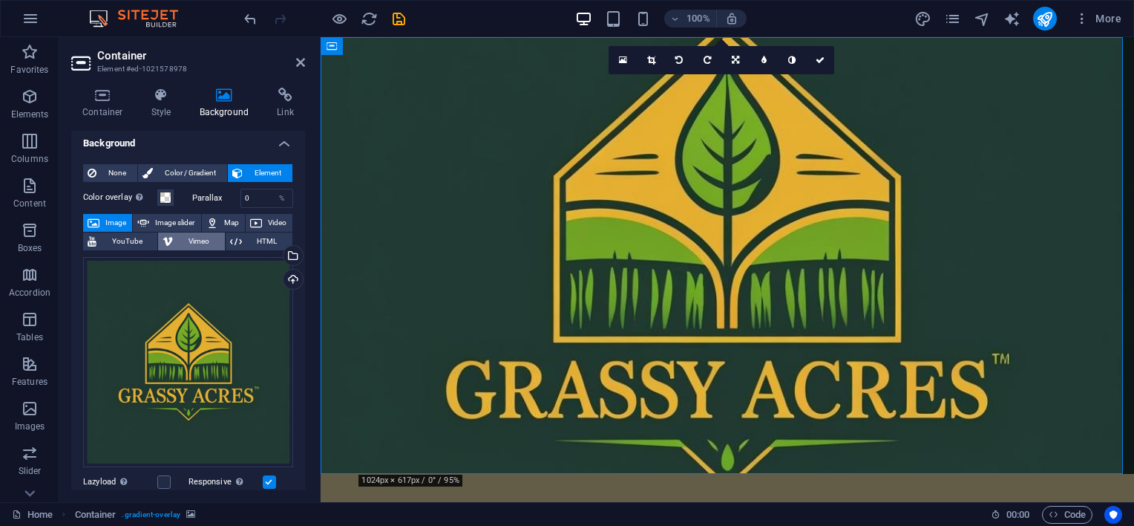
scroll to position [0, 0]
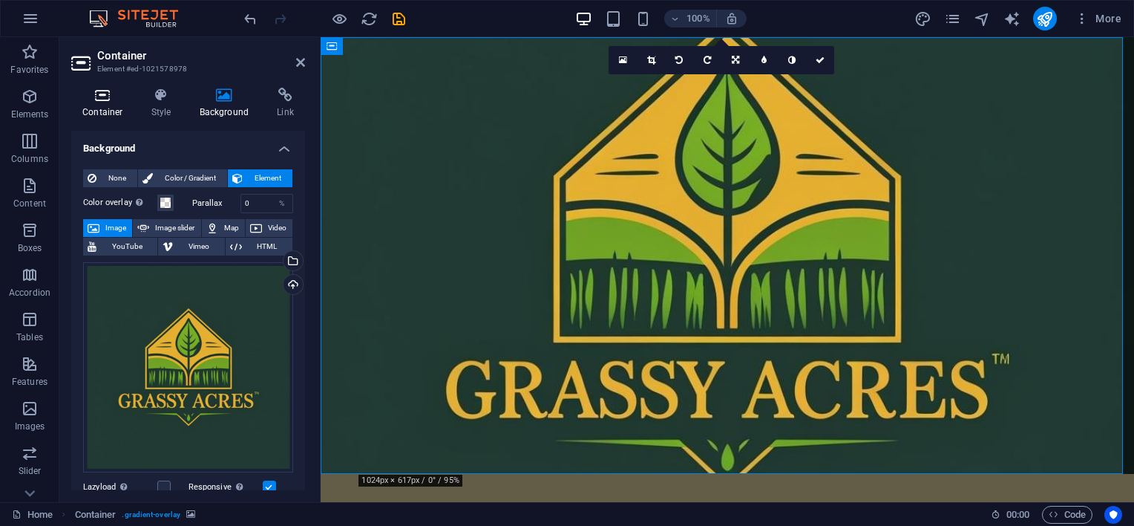
click at [109, 105] on h4 "Container" at bounding box center [105, 103] width 69 height 31
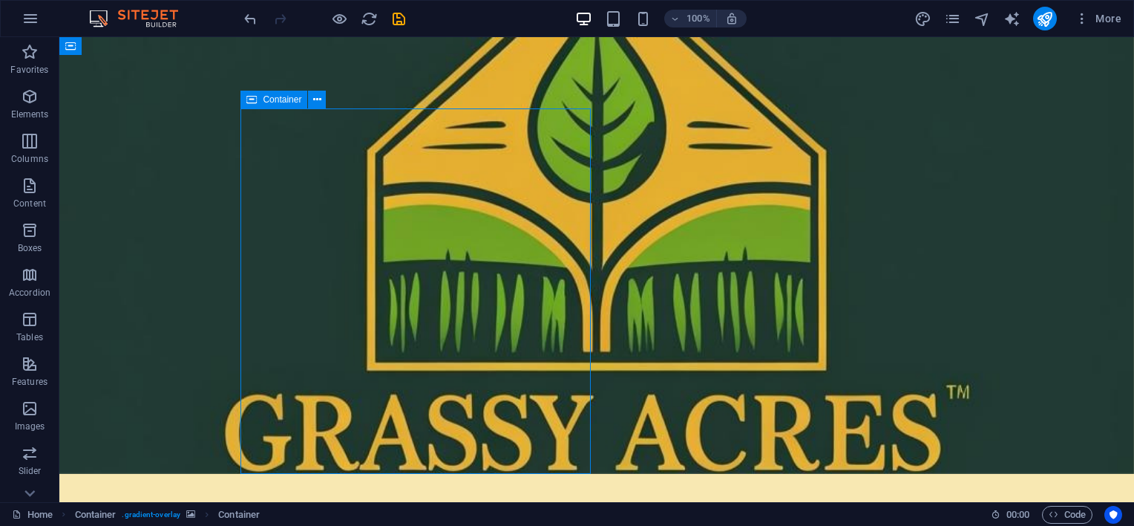
drag, startPoint x: 235, startPoint y: 165, endPoint x: 466, endPoint y: 164, distance: 231.6
drag, startPoint x: 306, startPoint y: 136, endPoint x: 186, endPoint y: 99, distance: 125.9
click at [784, 228] on figure at bounding box center [596, 255] width 1075 height 437
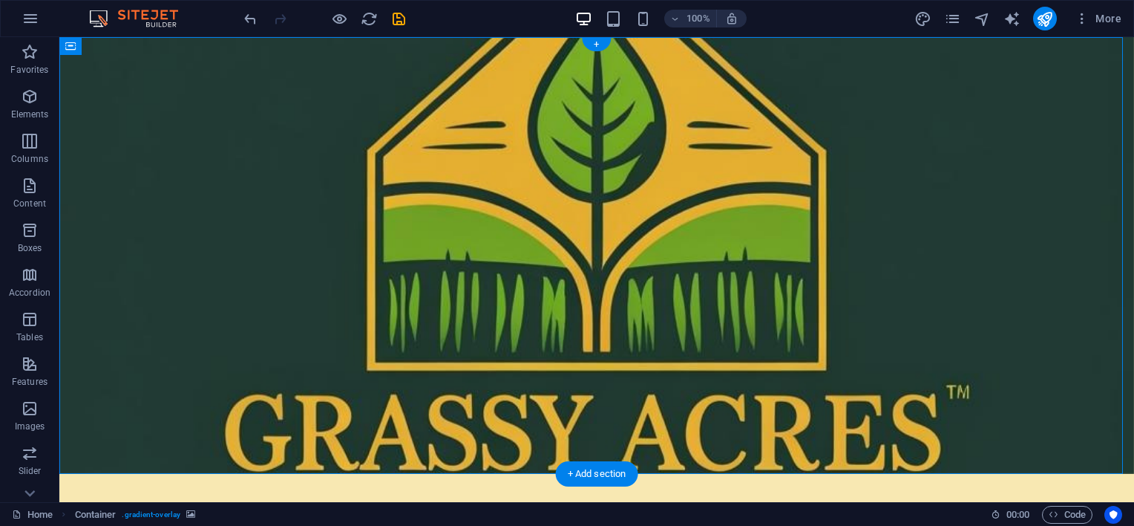
click at [935, 226] on figure at bounding box center [596, 255] width 1075 height 437
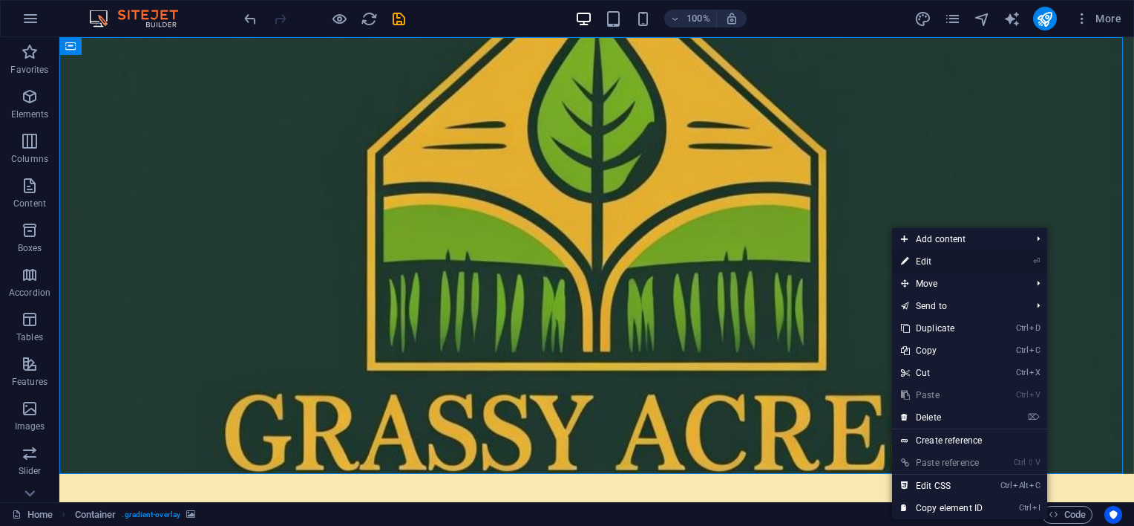
click at [922, 260] on link "⏎ Edit" at bounding box center [941, 261] width 99 height 22
select select "header"
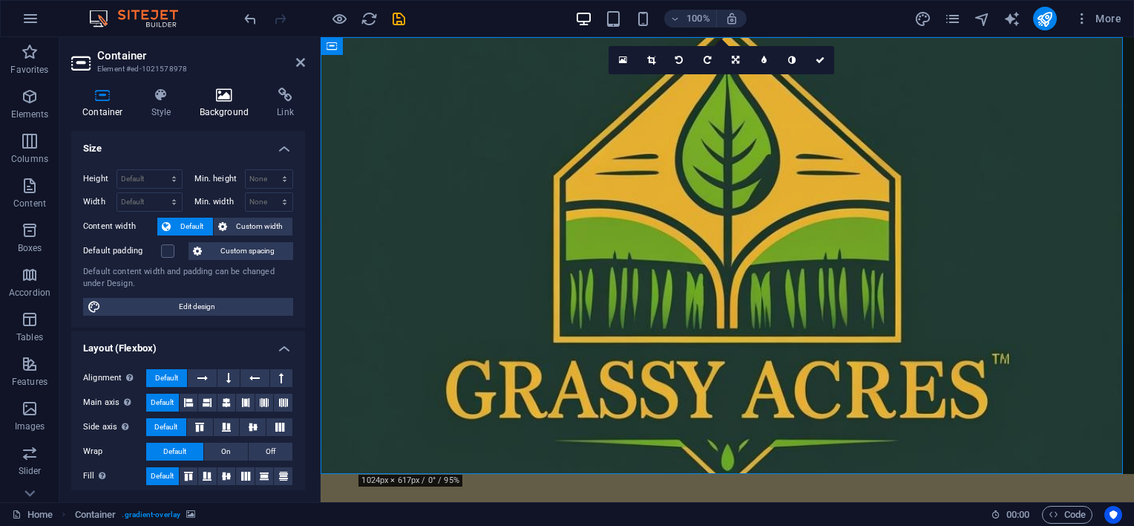
click at [203, 105] on h4 "Background" at bounding box center [228, 103] width 78 height 31
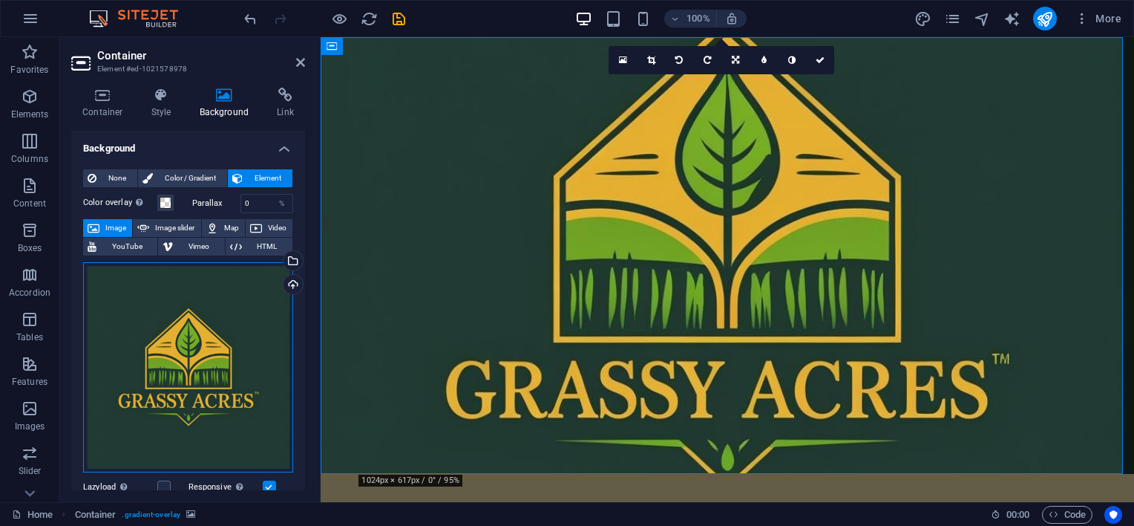
click at [226, 329] on div "Drag files here, click to choose files or select files from Files or our free s…" at bounding box center [188, 367] width 210 height 210
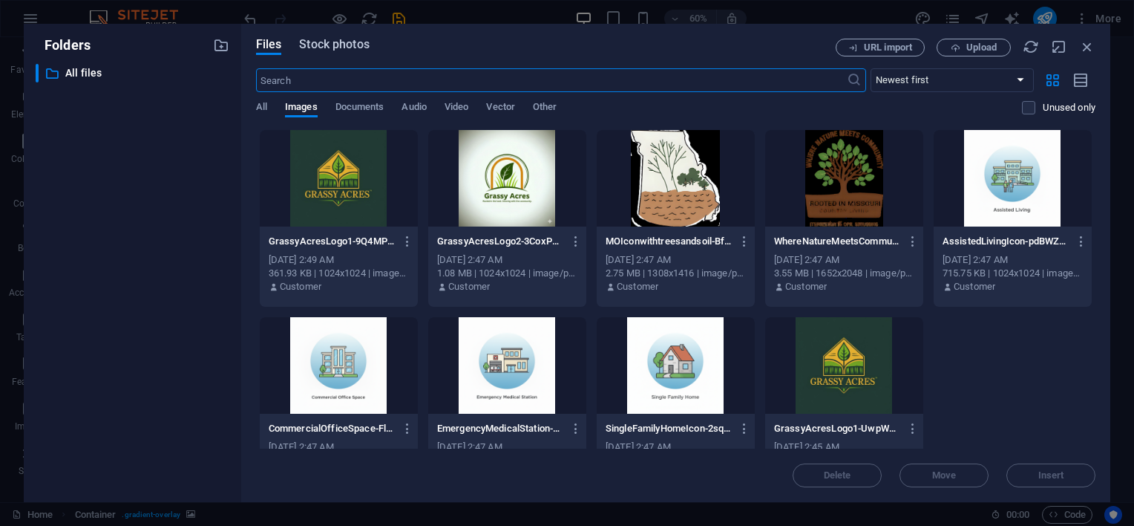
click at [327, 50] on span "Stock photos" at bounding box center [334, 45] width 70 height 18
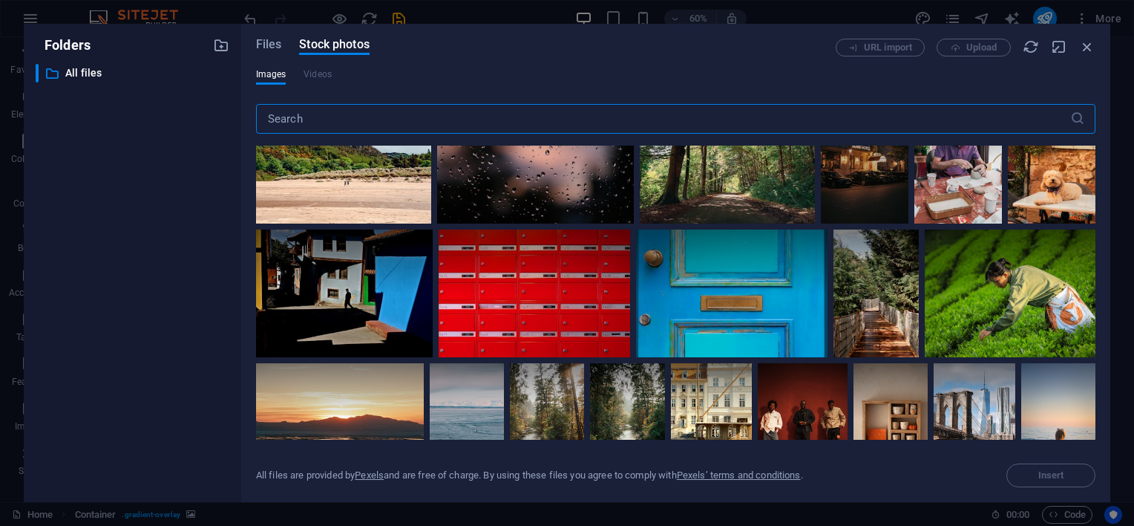
scroll to position [1485, 0]
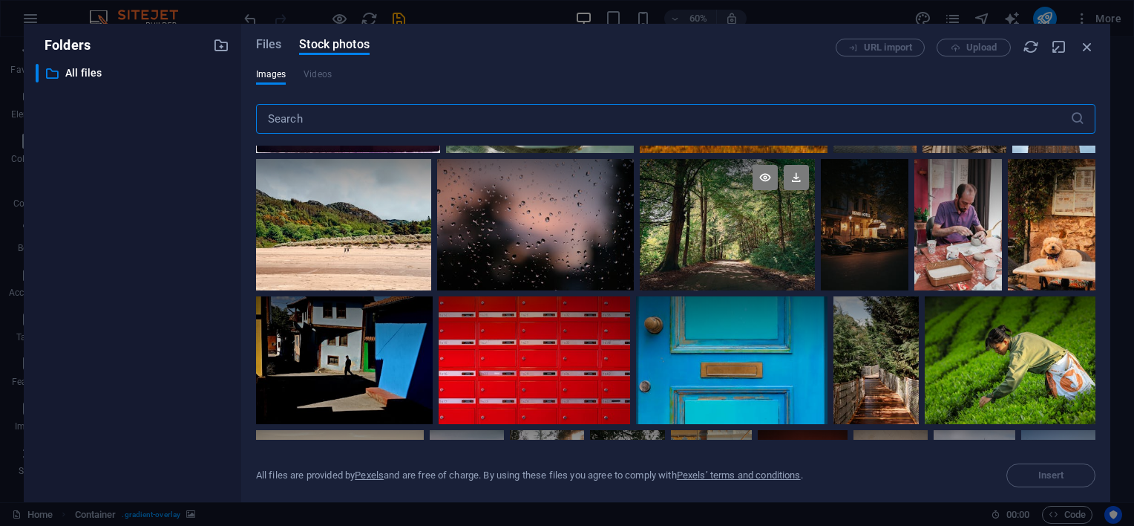
click at [815, 225] on div at bounding box center [727, 192] width 175 height 66
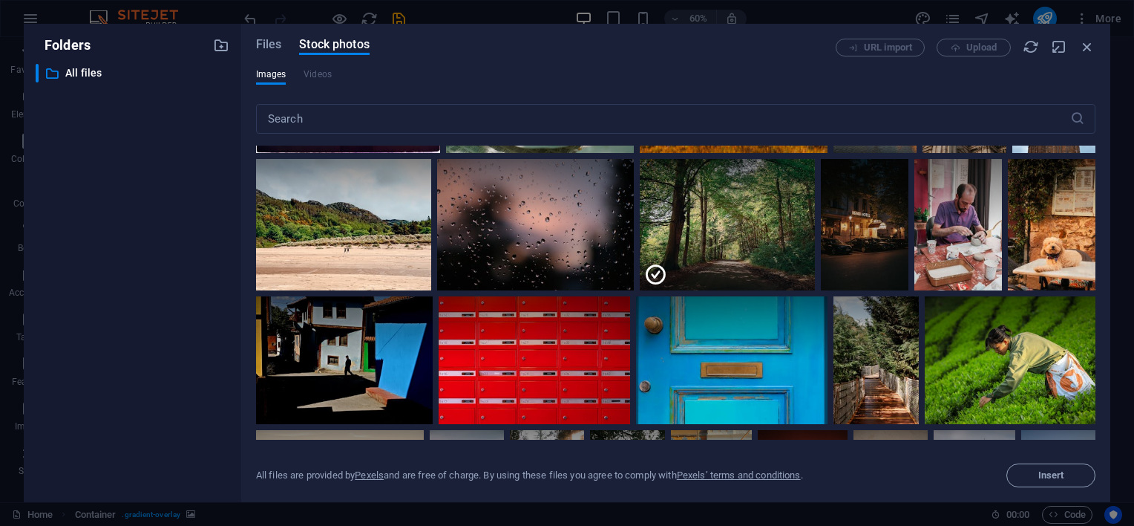
click at [979, 48] on div "URL import Upload" at bounding box center [966, 48] width 260 height 18
click at [1066, 468] on button "Insert" at bounding box center [1051, 475] width 89 height 24
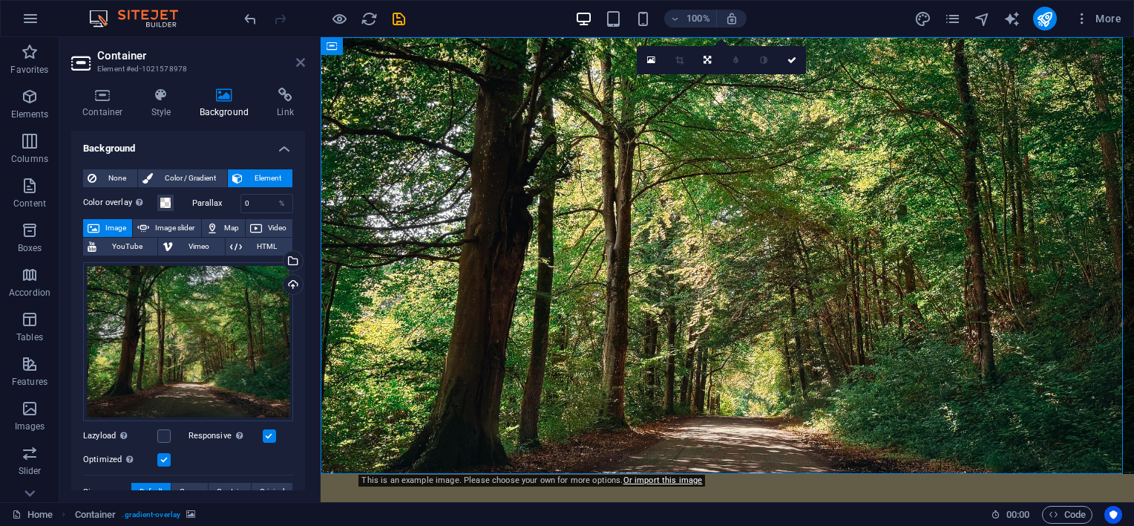
click at [301, 62] on icon at bounding box center [300, 62] width 9 height 12
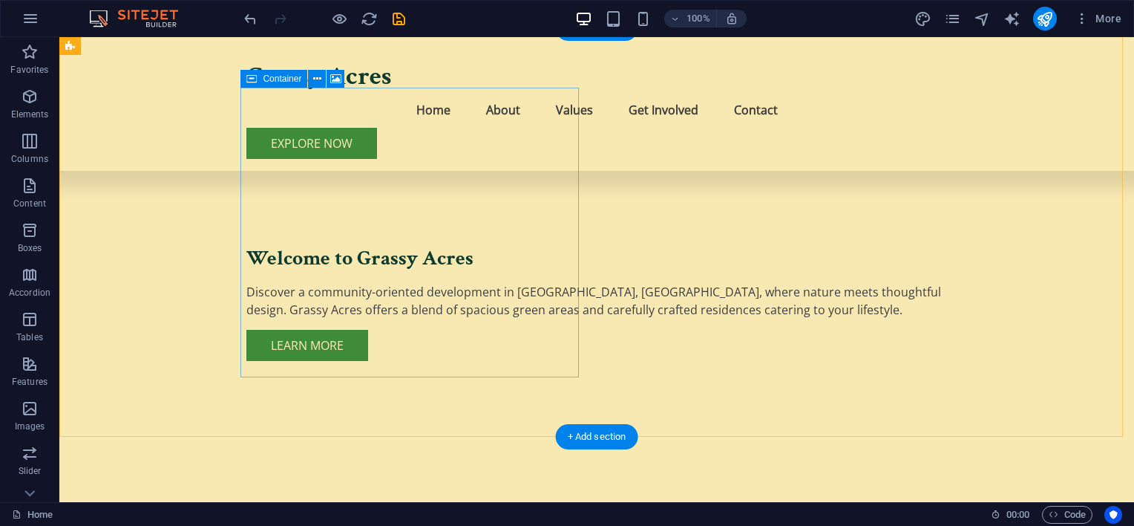
scroll to position [371, 0]
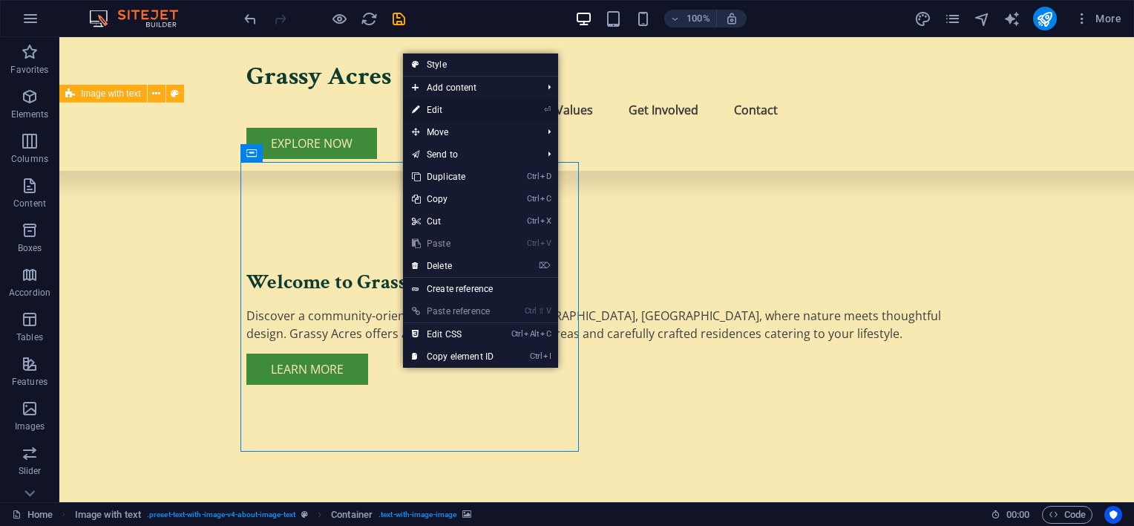
click at [471, 111] on link "⏎ Edit" at bounding box center [452, 110] width 99 height 22
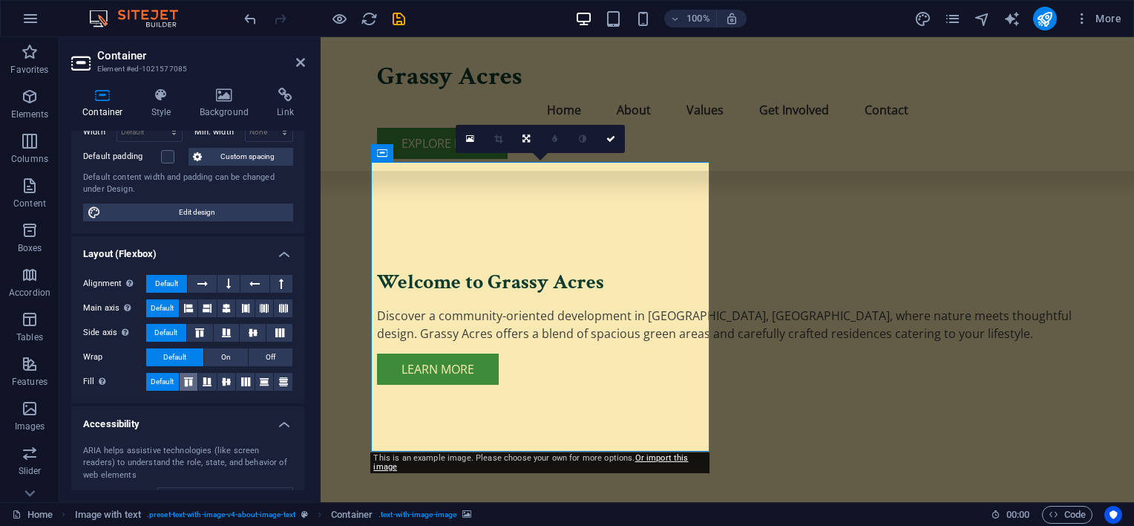
scroll to position [0, 0]
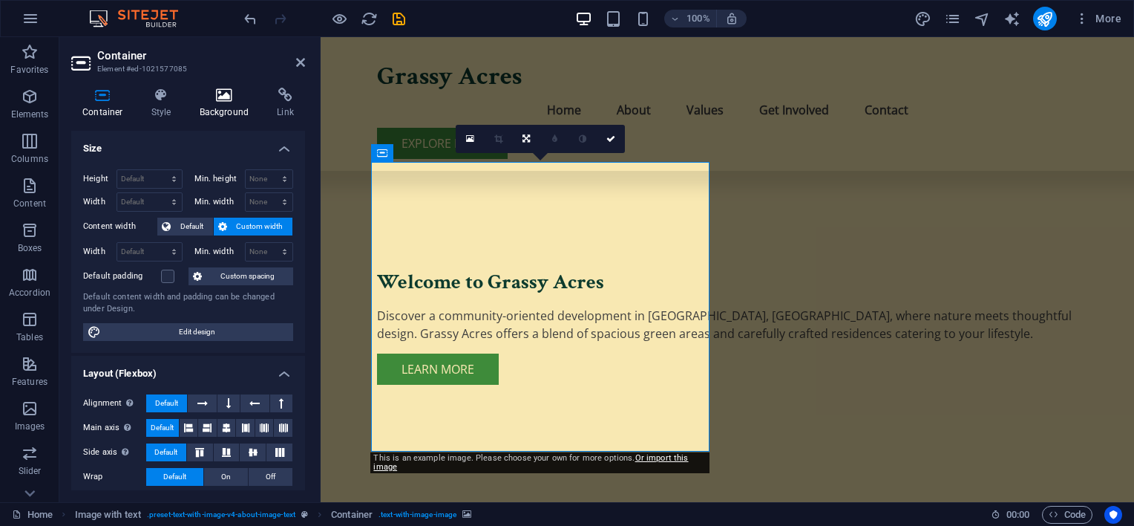
click at [224, 91] on icon at bounding box center [225, 95] width 72 height 15
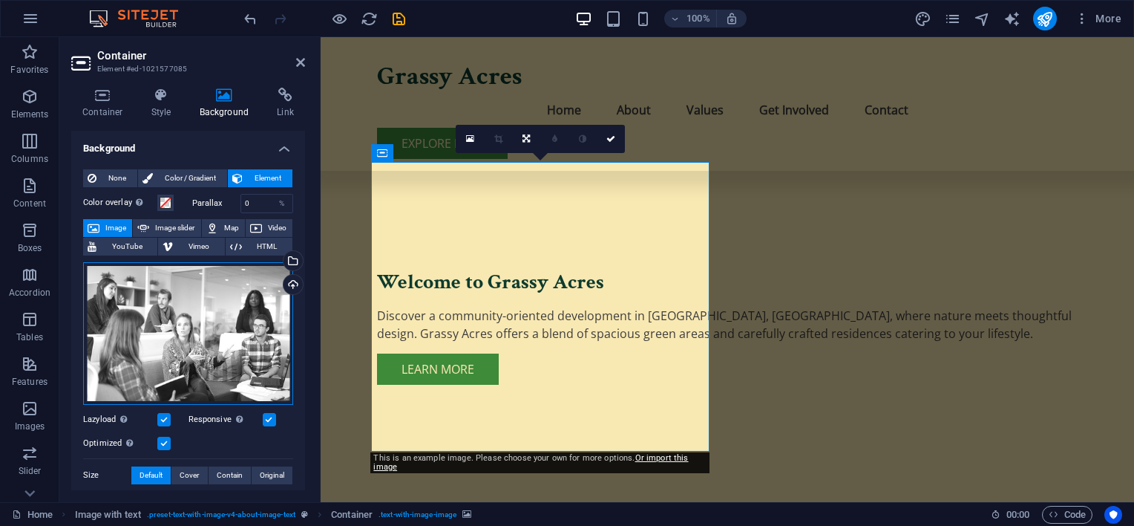
click at [197, 318] on div "Drag files here, click to choose files or select files from Files or our free s…" at bounding box center [188, 333] width 210 height 143
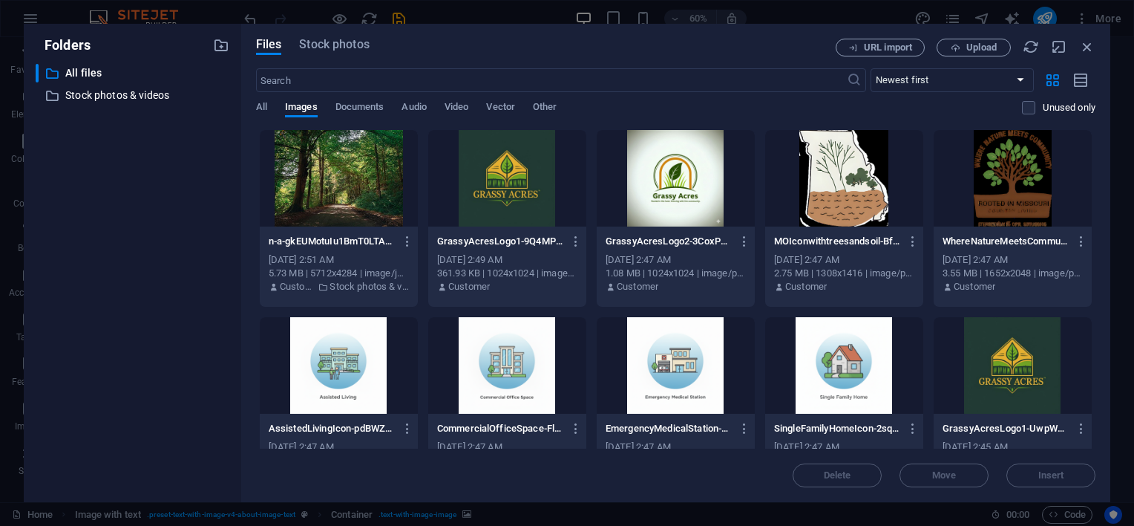
click at [1005, 364] on div at bounding box center [1013, 365] width 158 height 97
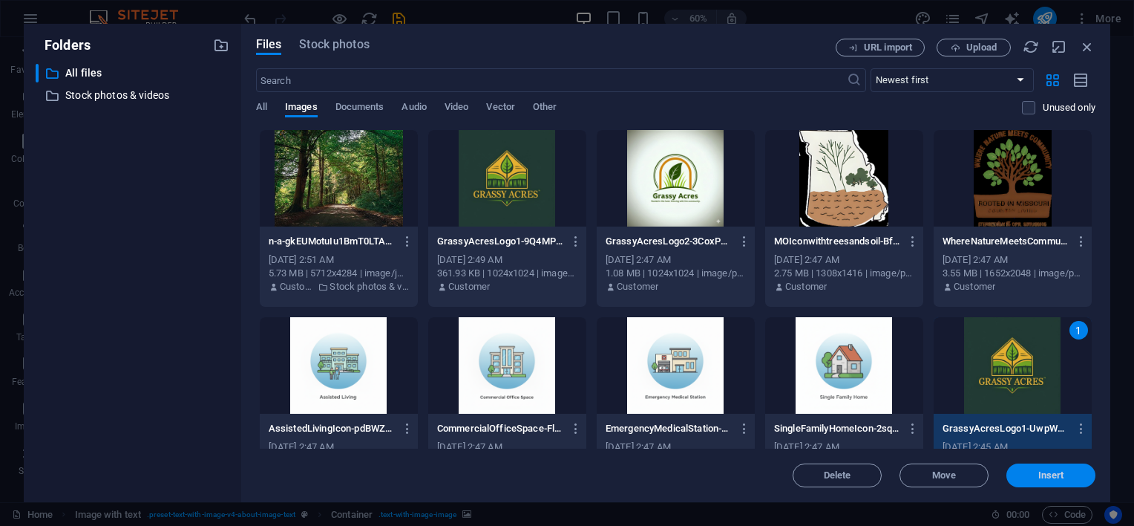
click at [1053, 475] on span "Insert" at bounding box center [1052, 475] width 26 height 9
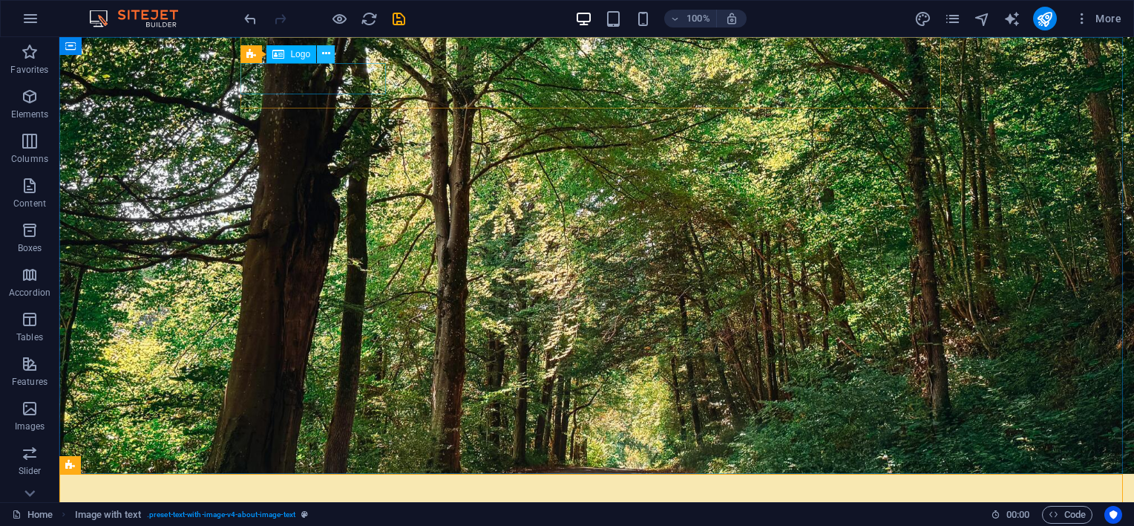
click at [327, 55] on icon at bounding box center [326, 54] width 8 height 16
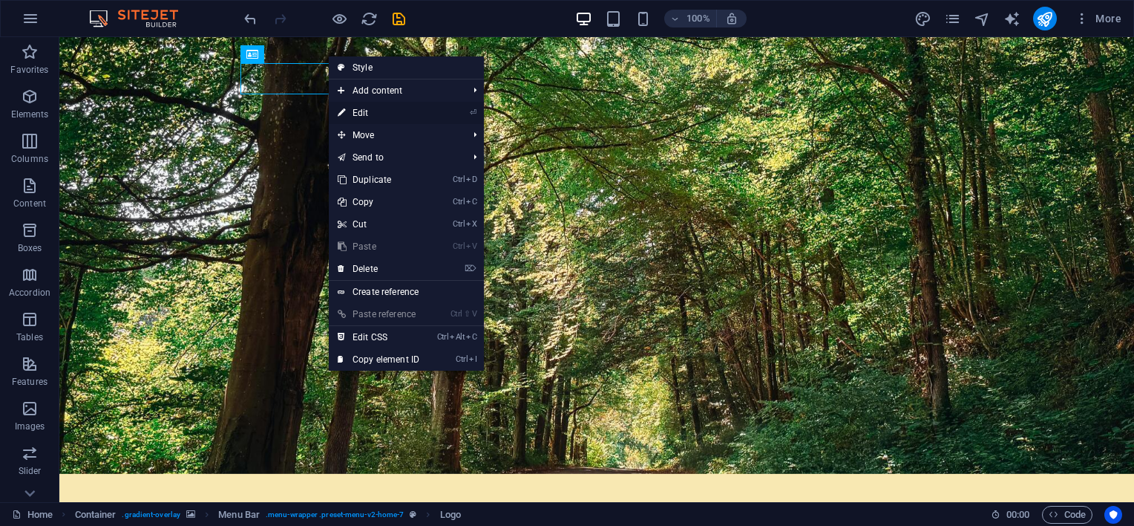
click at [373, 113] on link "⏎ Edit" at bounding box center [378, 113] width 99 height 22
select select "px"
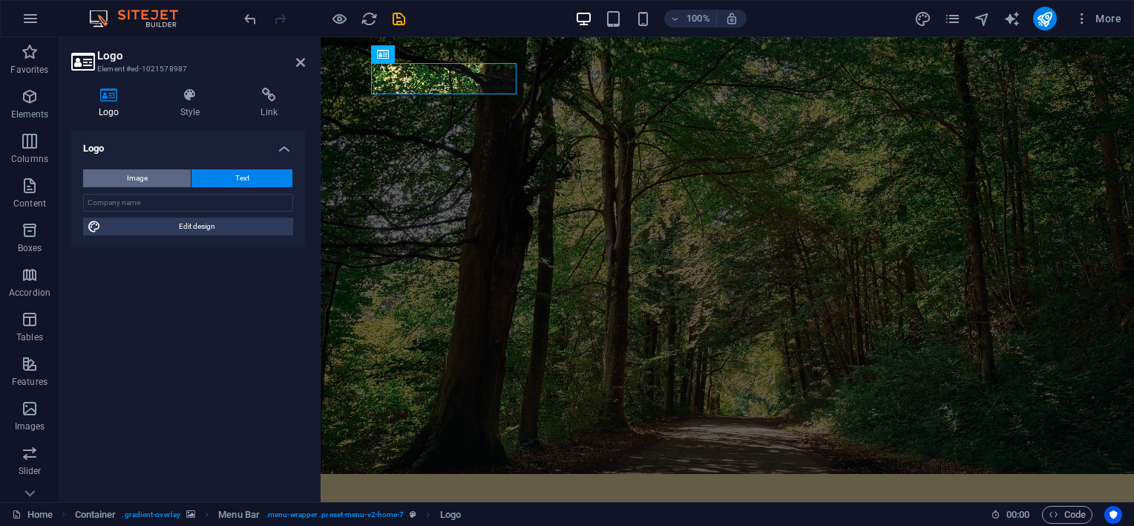
click at [140, 170] on span "Image" at bounding box center [137, 178] width 21 height 18
select select "DISABLED_OPTION_VALUE"
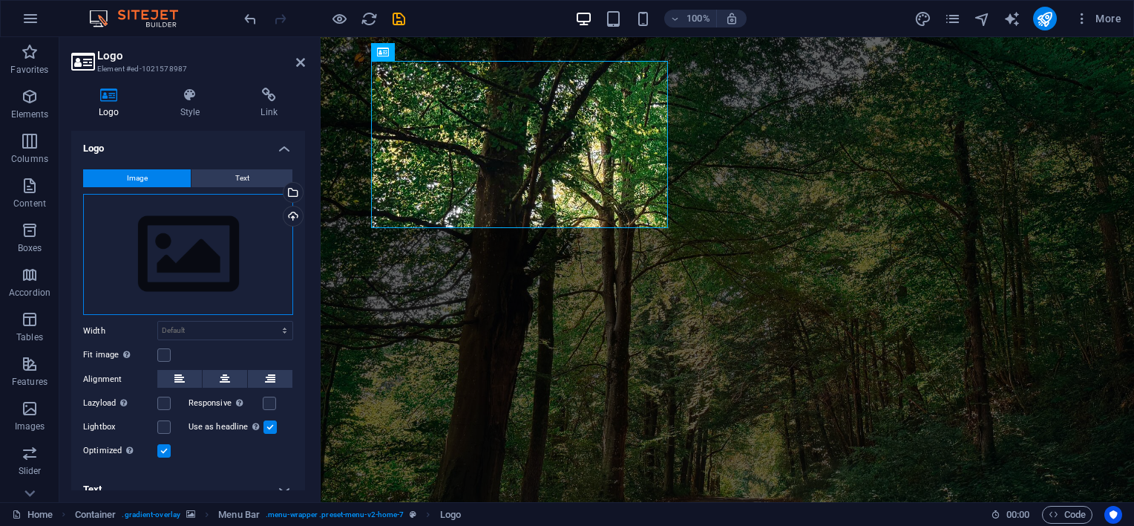
click at [251, 217] on div "Drag files here, click to choose files or select files from Files or our free s…" at bounding box center [188, 255] width 210 height 122
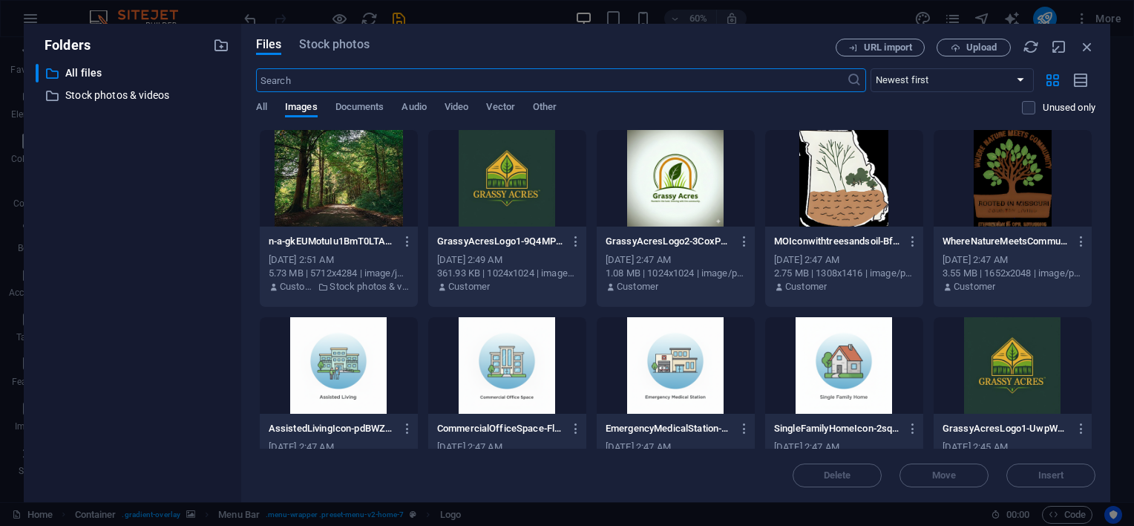
click at [1001, 365] on div at bounding box center [1013, 365] width 158 height 97
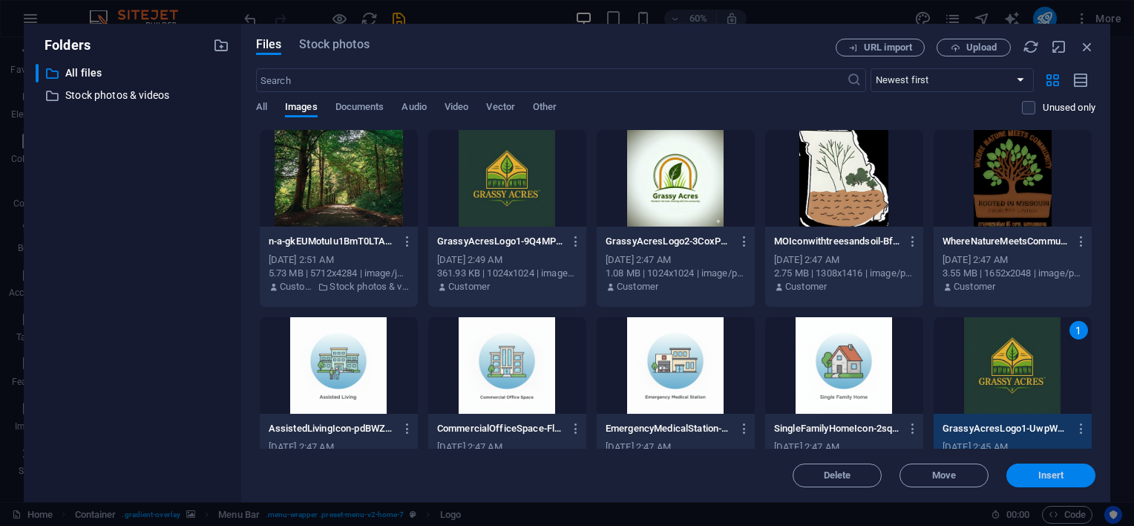
drag, startPoint x: 1033, startPoint y: 471, endPoint x: 668, endPoint y: 407, distance: 370.2
click at [1033, 471] on span "Insert" at bounding box center [1051, 475] width 77 height 9
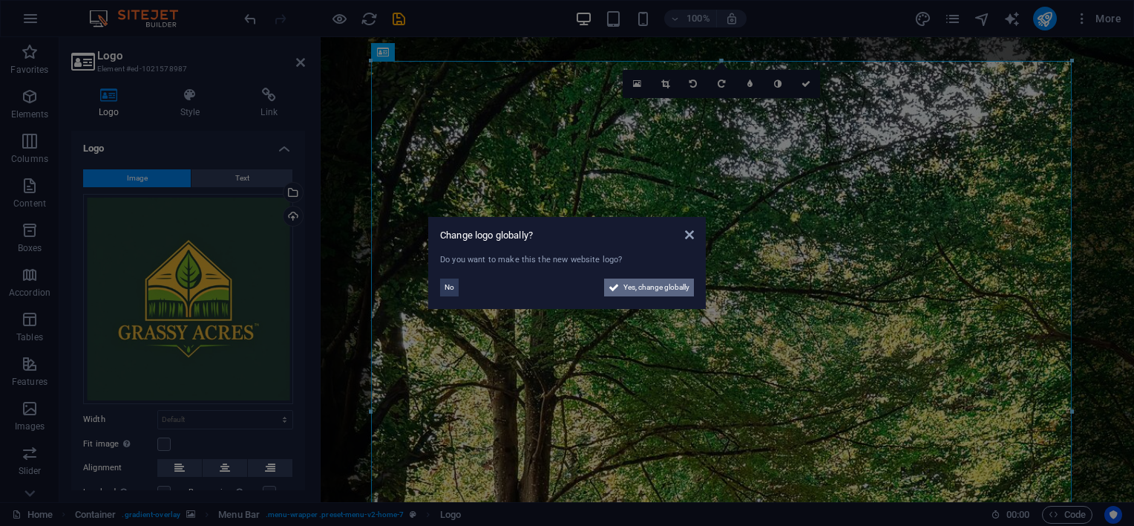
click at [624, 281] on span "Yes, change globally" at bounding box center [657, 287] width 66 height 18
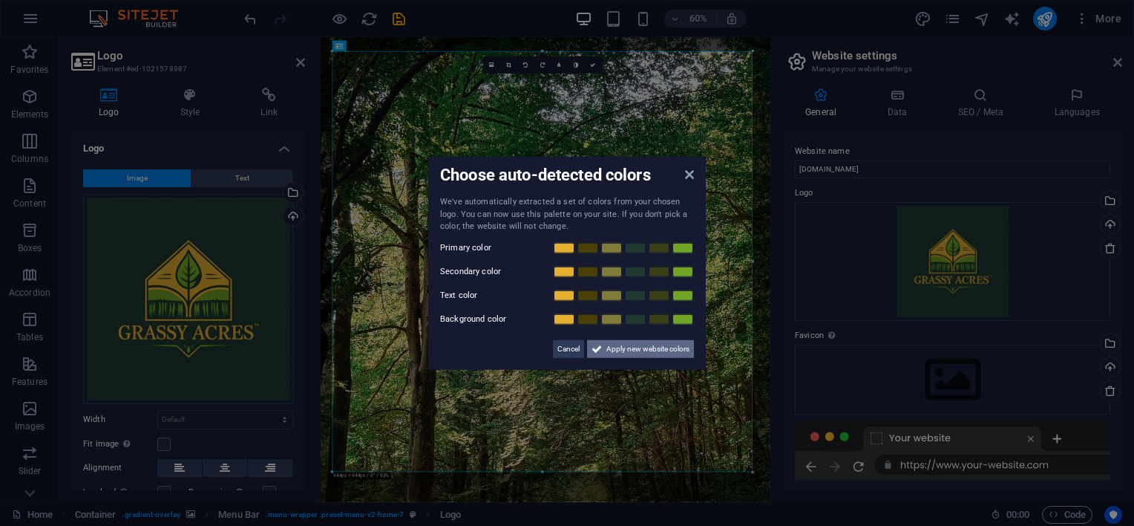
click at [665, 347] on span "Apply new website colors" at bounding box center [648, 348] width 83 height 18
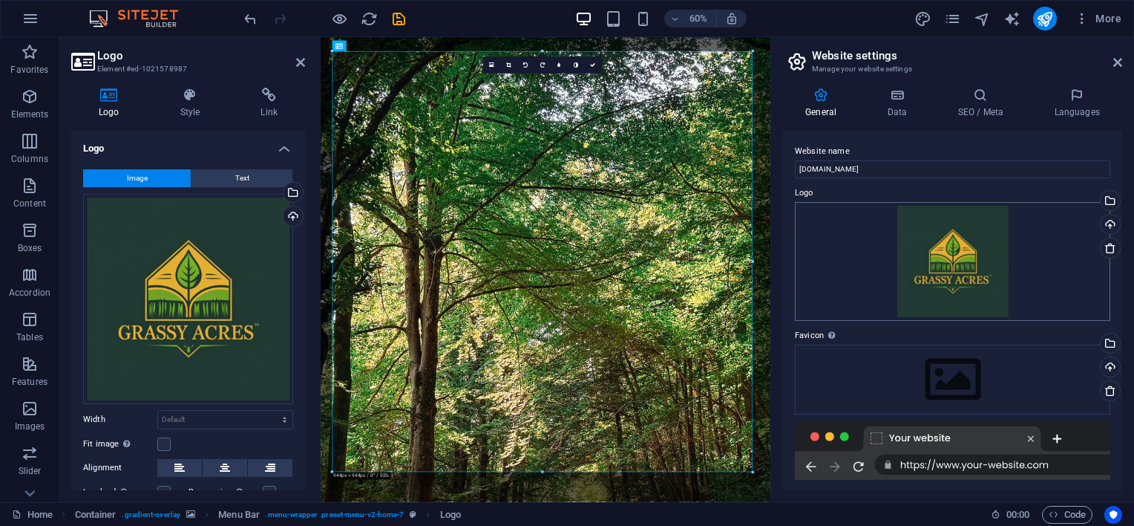
scroll to position [74, 0]
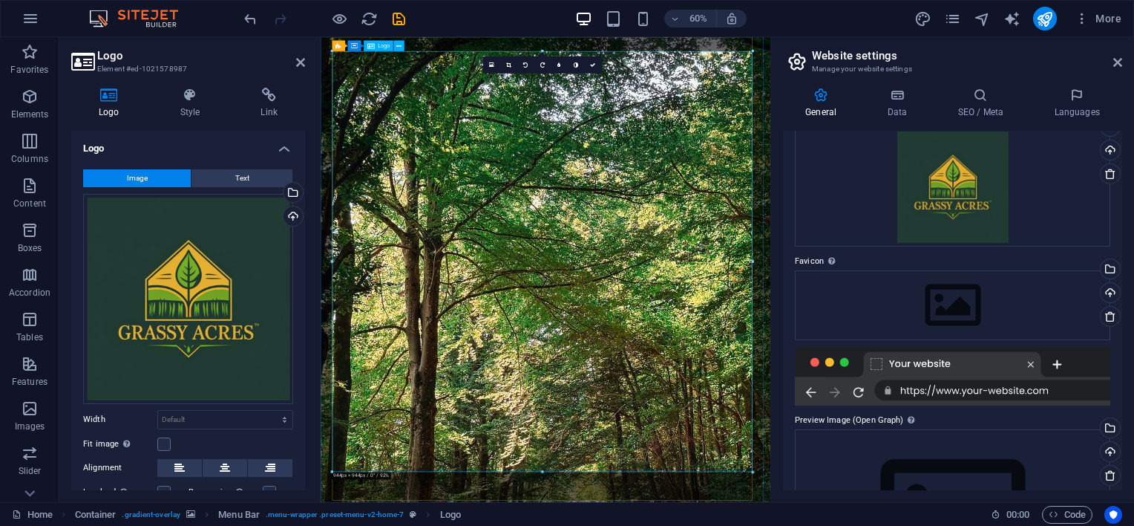
click at [252, 20] on icon "undo" at bounding box center [250, 18] width 17 height 17
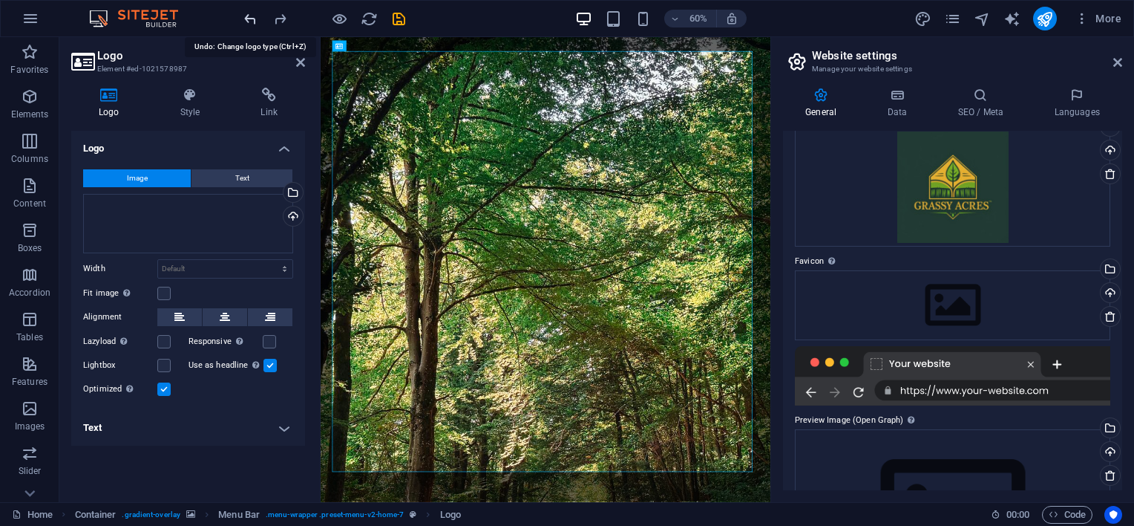
click at [252, 20] on icon "undo" at bounding box center [250, 18] width 17 height 17
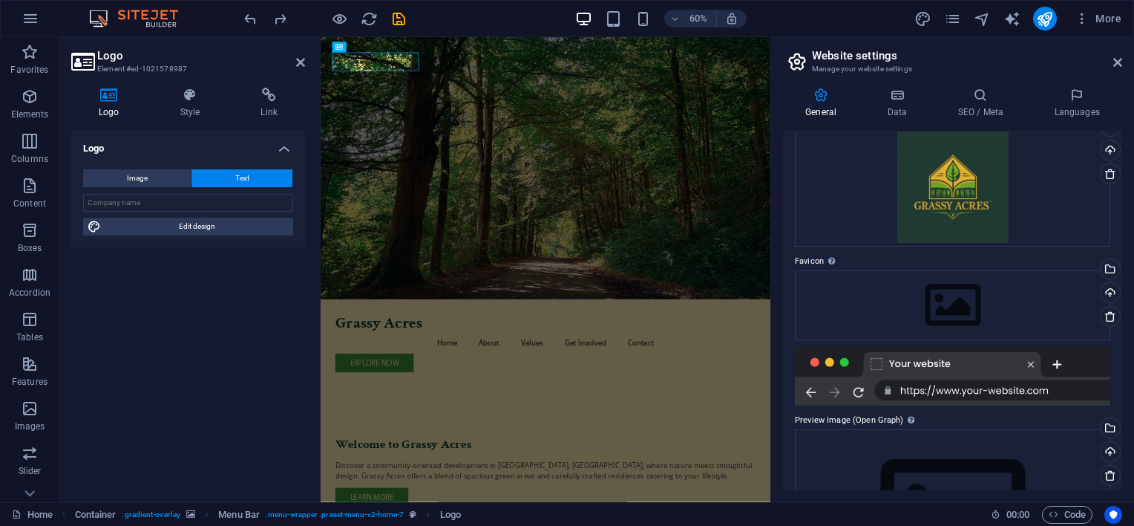
click at [797, 293] on figure at bounding box center [696, 255] width 750 height 437
